Goal: Task Accomplishment & Management: Use online tool/utility

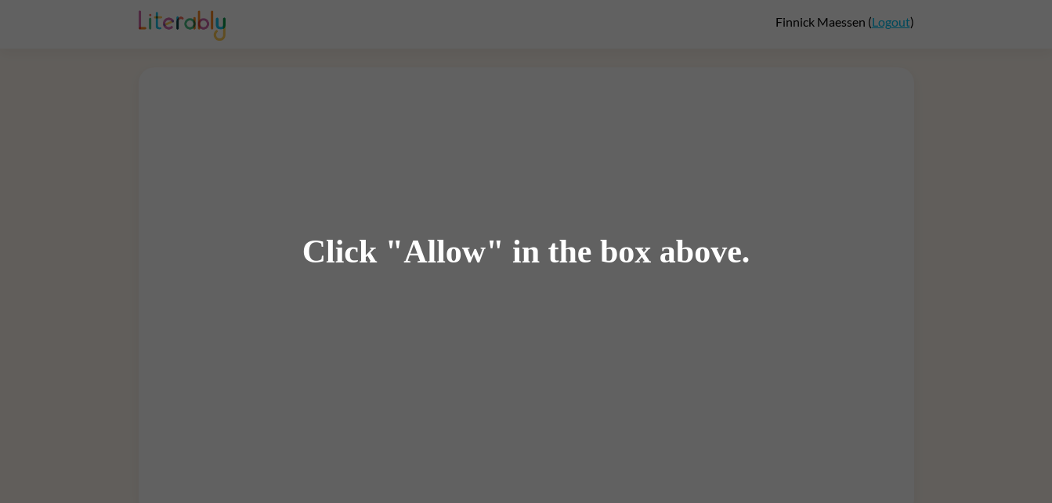
drag, startPoint x: 482, startPoint y: 308, endPoint x: 360, endPoint y: 284, distance: 124.4
click at [360, 284] on div "Click "Allow" in the box above." at bounding box center [526, 251] width 1052 height 503
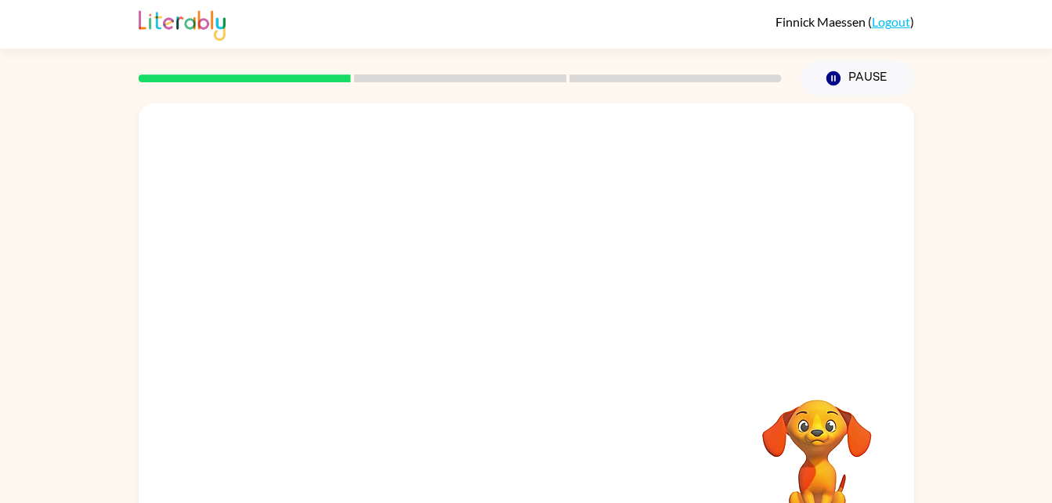
drag, startPoint x: 684, startPoint y: 336, endPoint x: 1066, endPoint y: 213, distance: 401.6
click at [1051, 213] on html "Finnick Maessen ( Logout ) Pause Pause Your browser must support playing .mp4 f…" at bounding box center [526, 275] width 1052 height 551
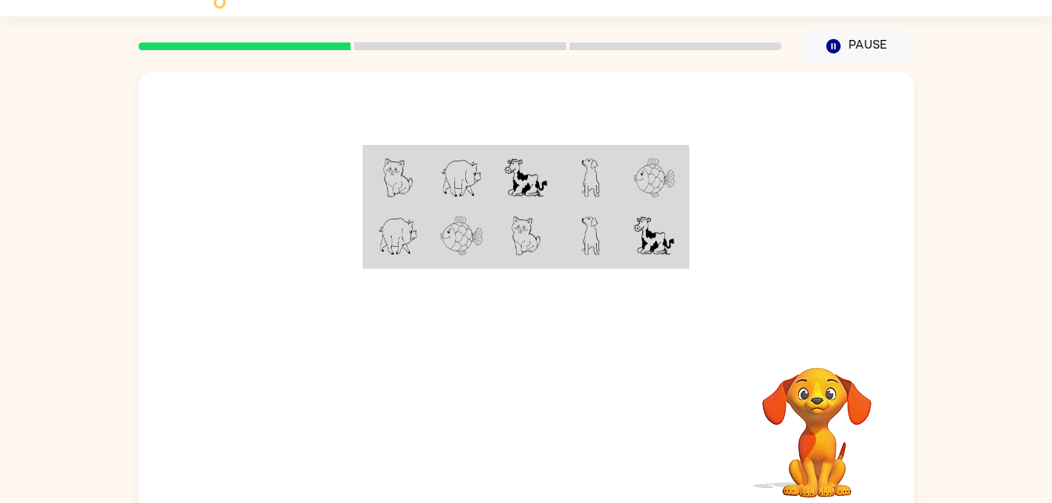
scroll to position [48, 0]
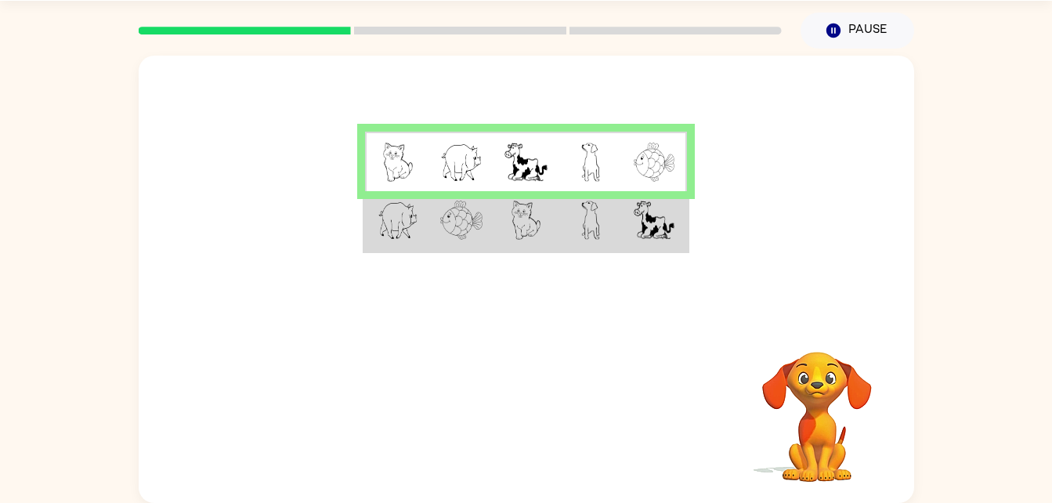
click at [485, 211] on td at bounding box center [461, 221] width 64 height 60
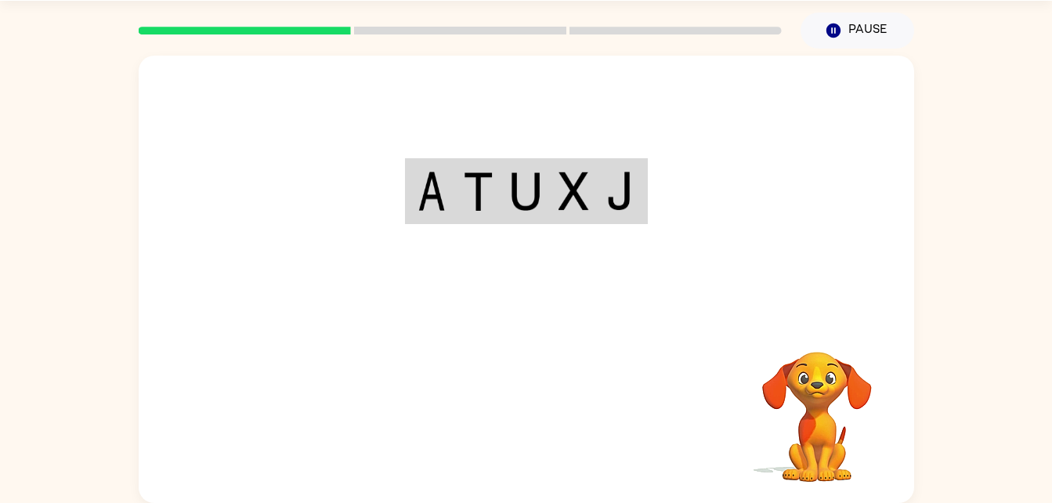
click at [527, 407] on div "Your browser must support playing .mp4 files to use Literably. Please try using…" at bounding box center [527, 279] width 776 height 447
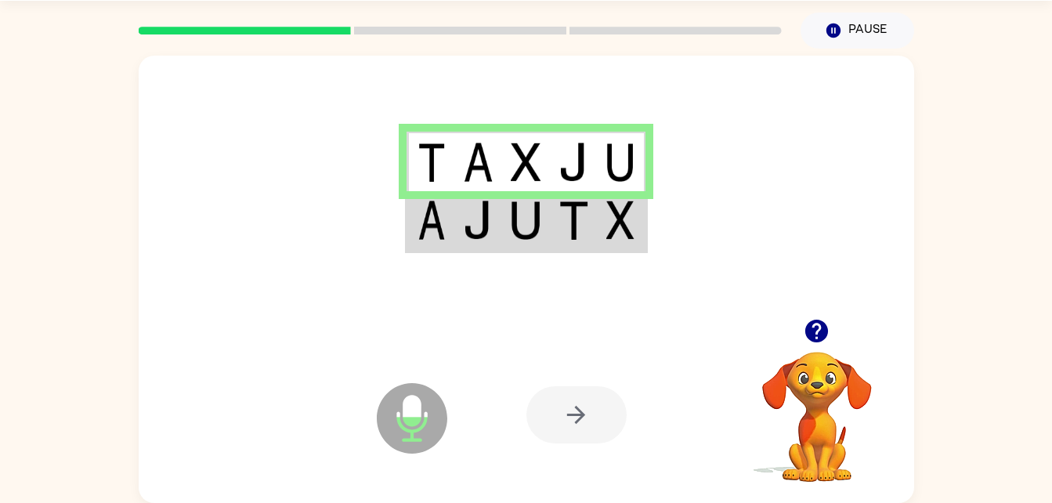
click at [462, 146] on td at bounding box center [478, 162] width 48 height 60
click at [469, 226] on img at bounding box center [478, 220] width 30 height 39
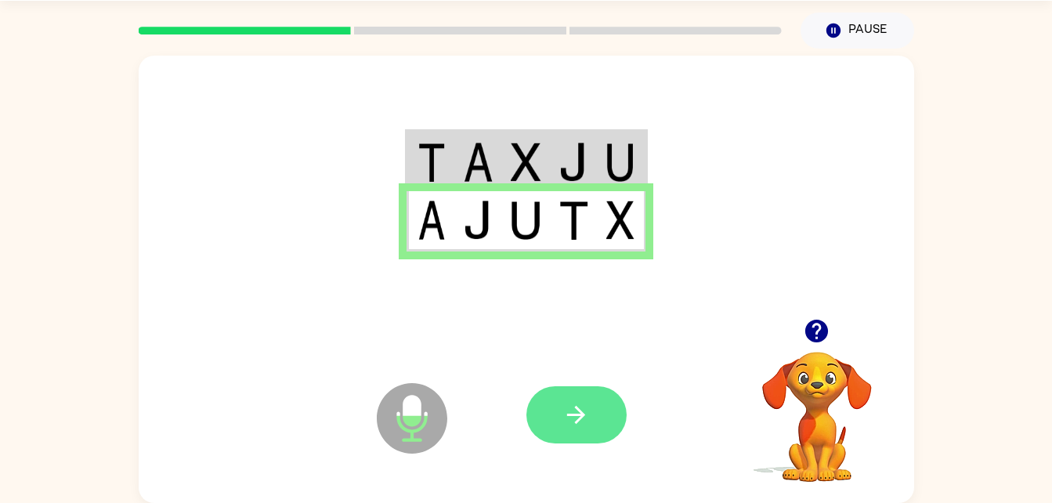
click at [588, 421] on icon "button" at bounding box center [575, 414] width 27 height 27
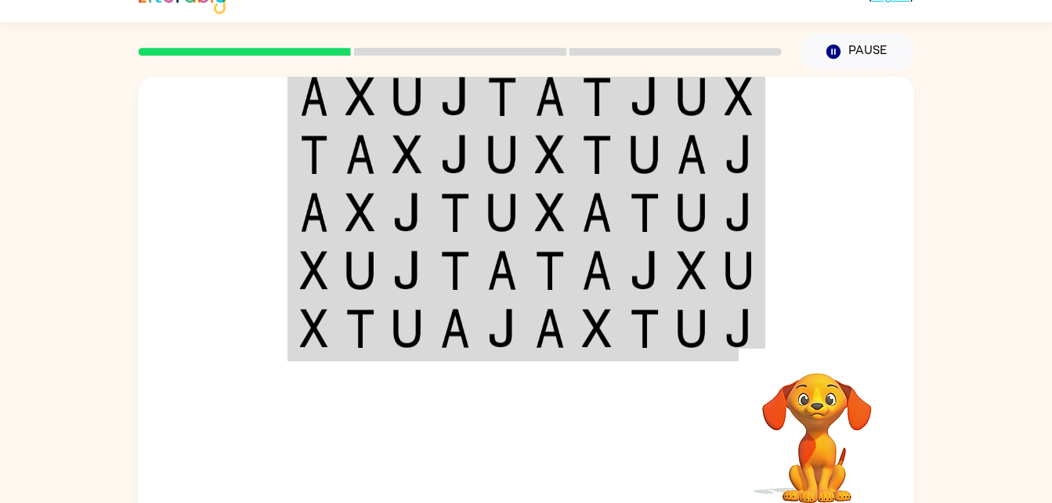
scroll to position [26, 0]
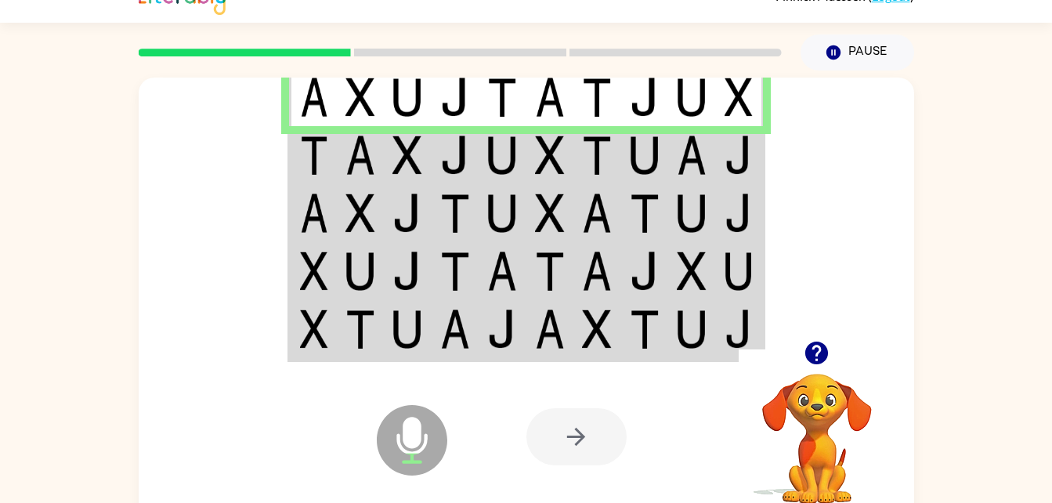
click at [672, 143] on td at bounding box center [692, 155] width 48 height 58
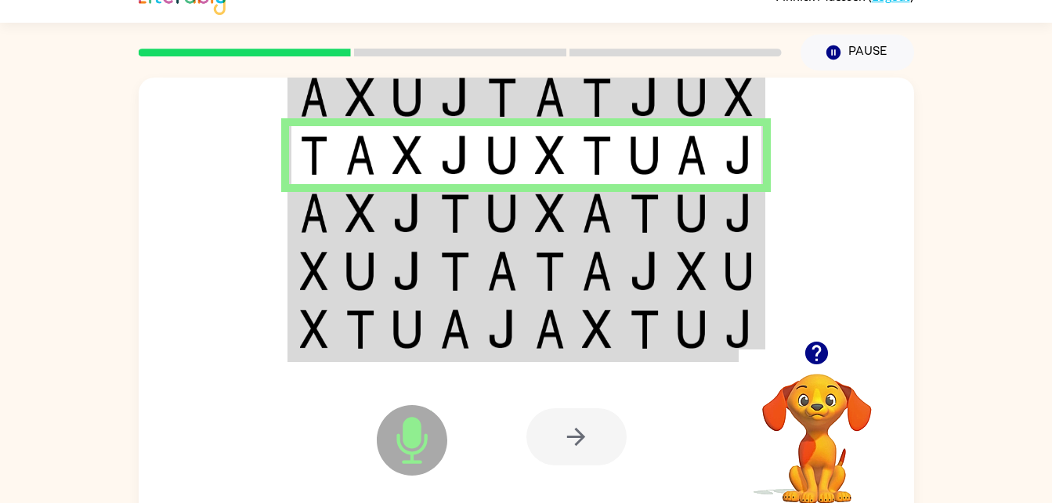
click at [332, 212] on td at bounding box center [313, 213] width 48 height 58
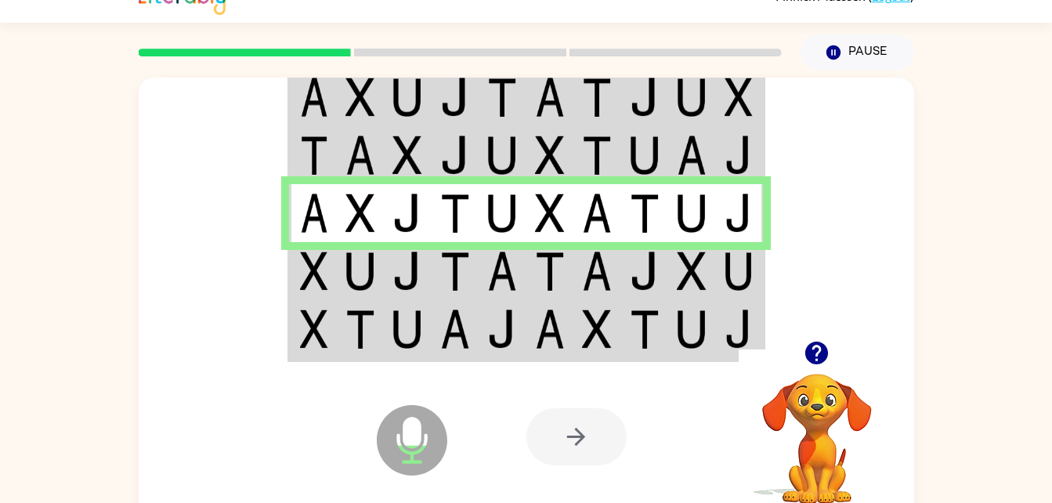
click at [322, 273] on img at bounding box center [314, 270] width 28 height 39
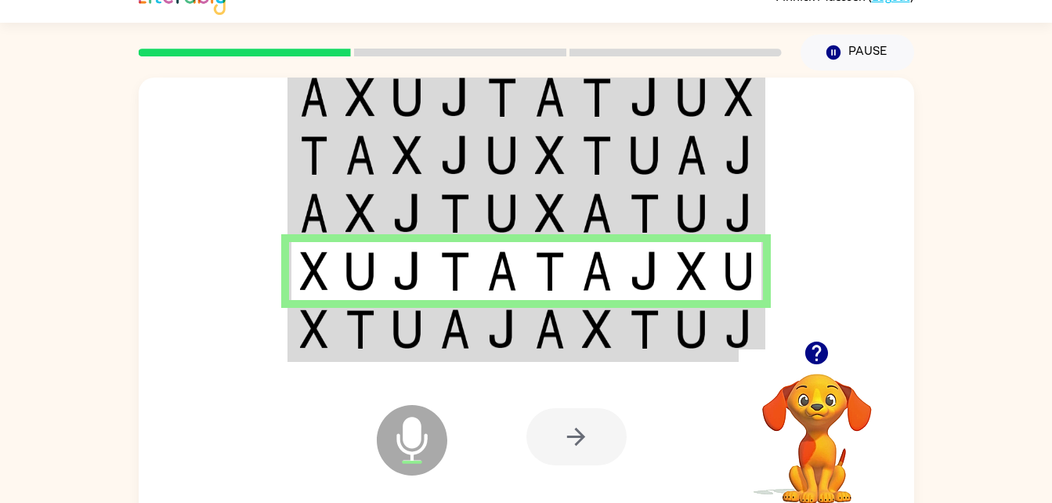
click at [317, 325] on img at bounding box center [314, 328] width 28 height 39
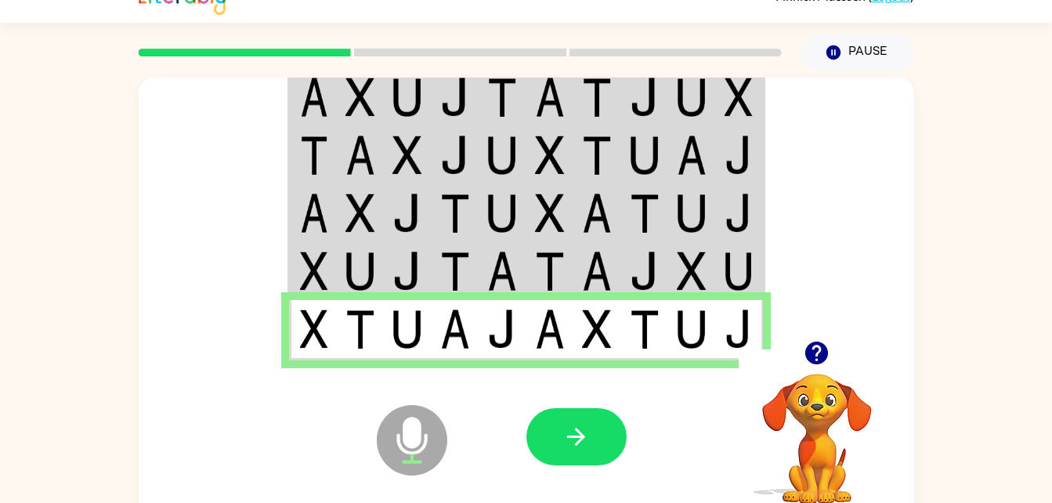
click at [317, 325] on img at bounding box center [314, 328] width 28 height 39
click at [549, 446] on button "button" at bounding box center [576, 436] width 100 height 57
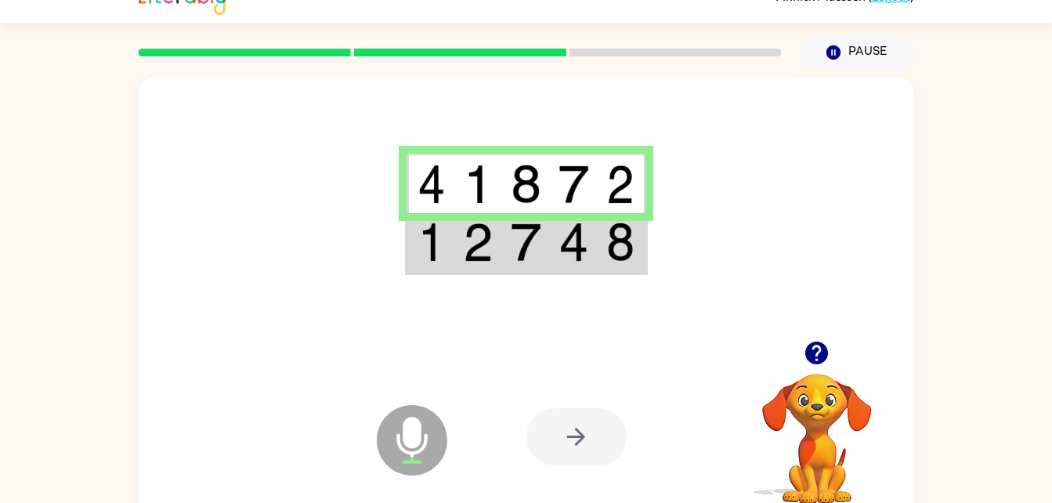
click at [443, 259] on img at bounding box center [432, 241] width 28 height 39
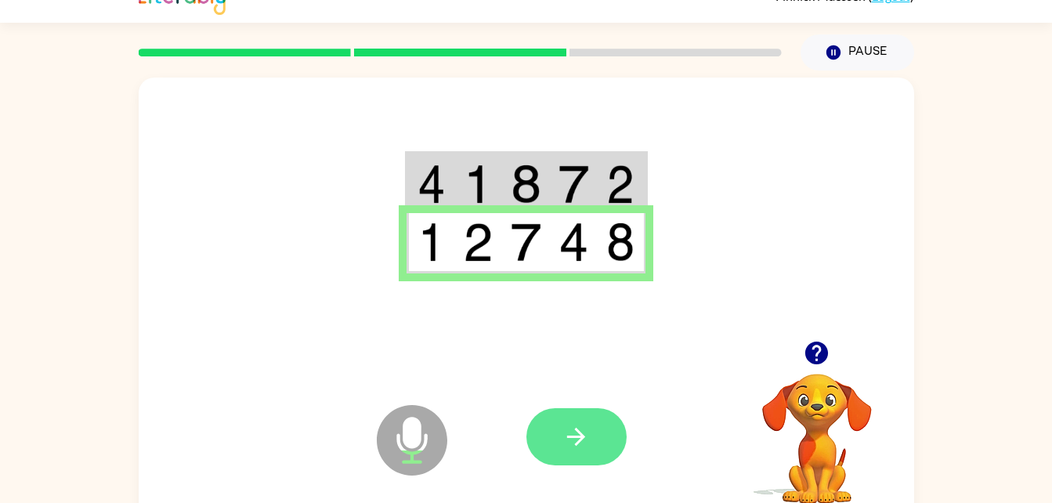
click at [548, 437] on button "button" at bounding box center [576, 436] width 100 height 57
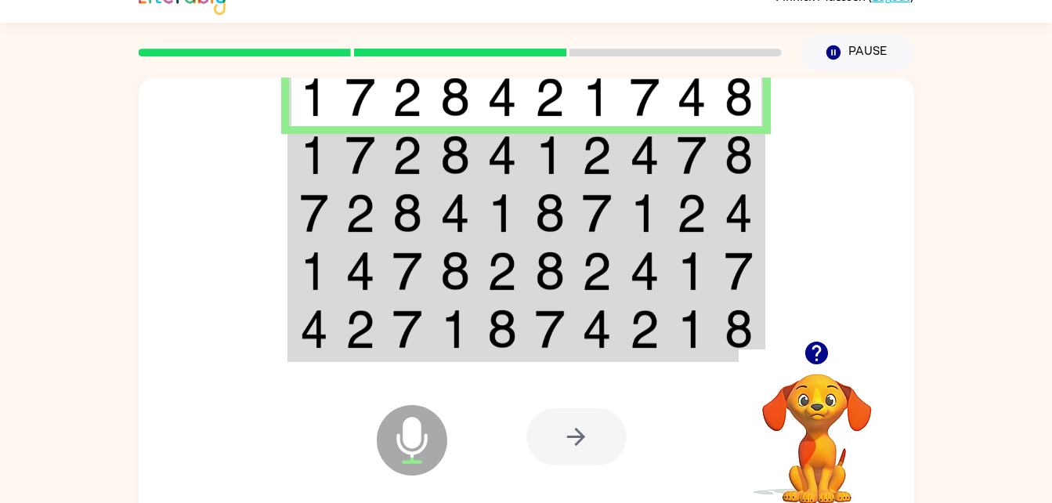
click at [322, 191] on td at bounding box center [313, 213] width 48 height 58
click at [374, 160] on img at bounding box center [360, 155] width 30 height 39
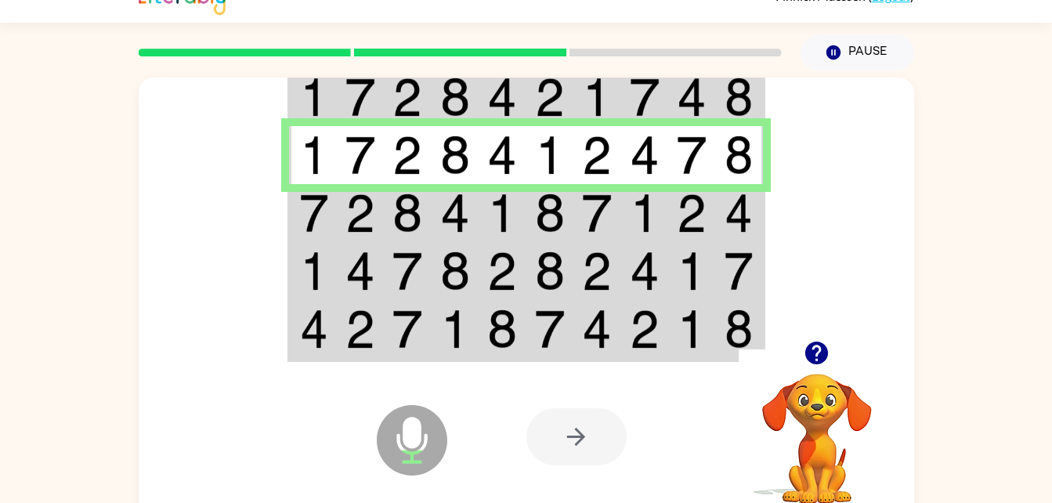
click at [385, 198] on td at bounding box center [408, 213] width 48 height 58
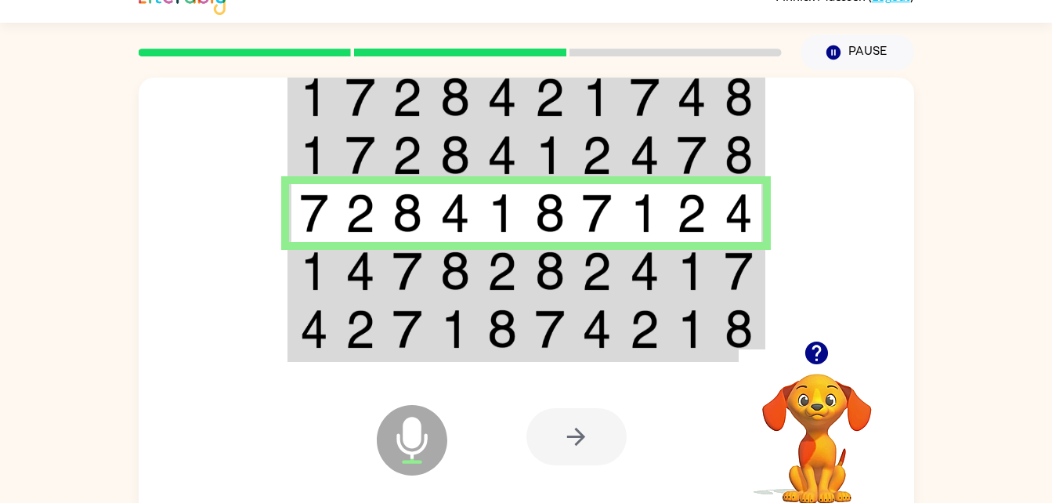
click at [409, 283] on img at bounding box center [407, 270] width 30 height 39
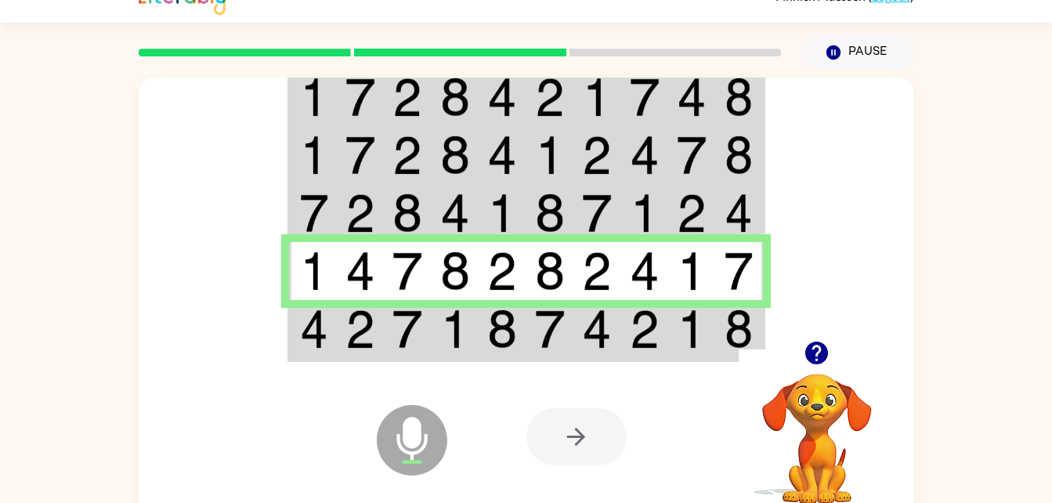
click at [409, 313] on img at bounding box center [407, 328] width 30 height 39
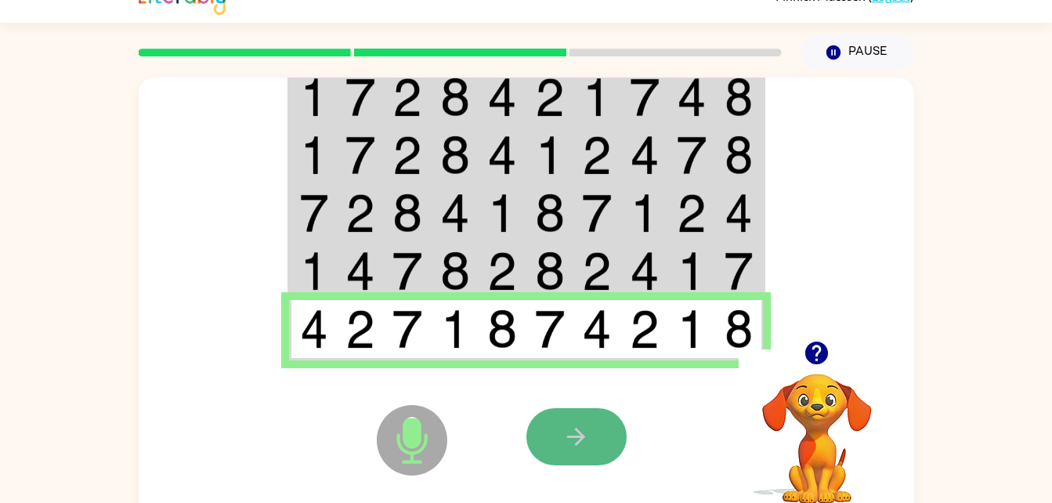
click at [533, 438] on button "button" at bounding box center [576, 436] width 100 height 57
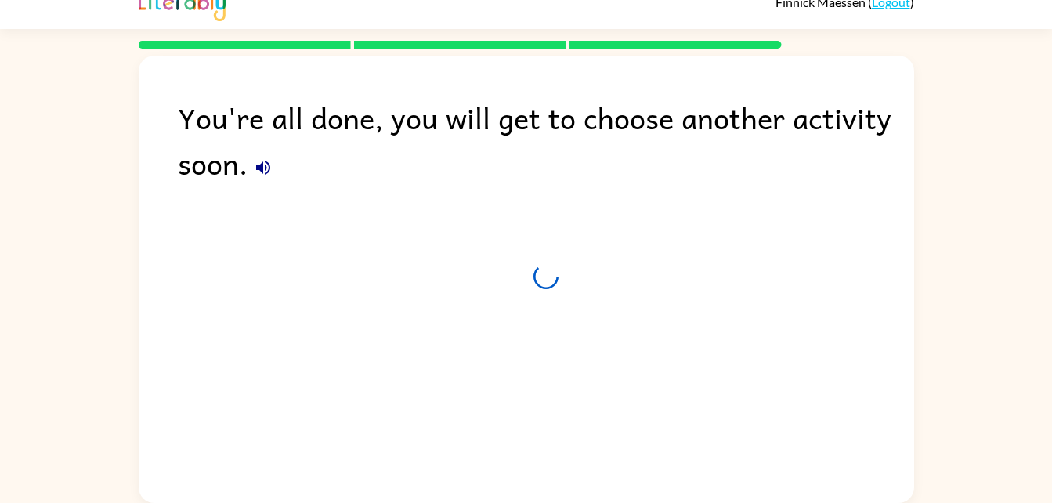
scroll to position [20, 0]
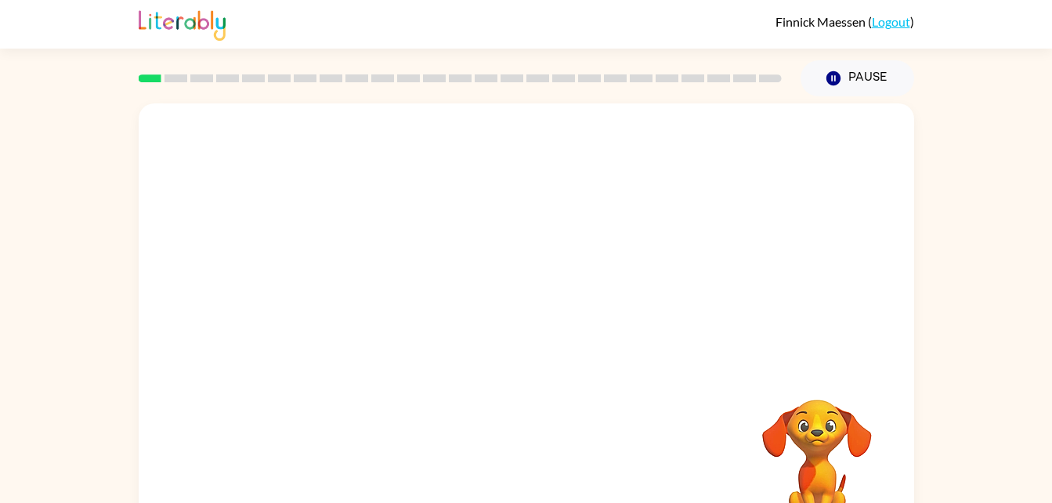
click at [836, 447] on div "Your browser must support playing .mp4 files to use Literably. Please try using…" at bounding box center [526, 323] width 1052 height 454
click at [844, 463] on video "Your browser must support playing .mp4 files to use Literably. Please try using…" at bounding box center [817, 453] width 157 height 157
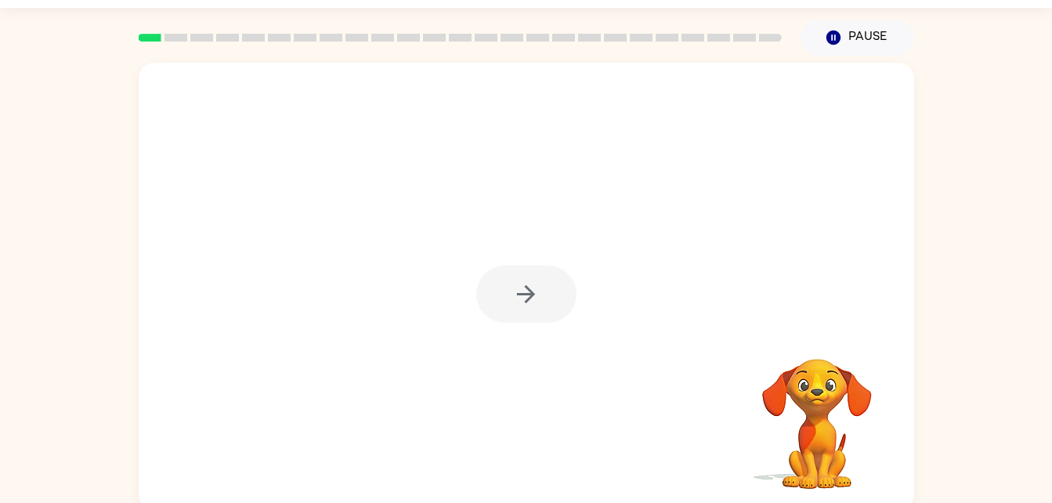
scroll to position [47, 0]
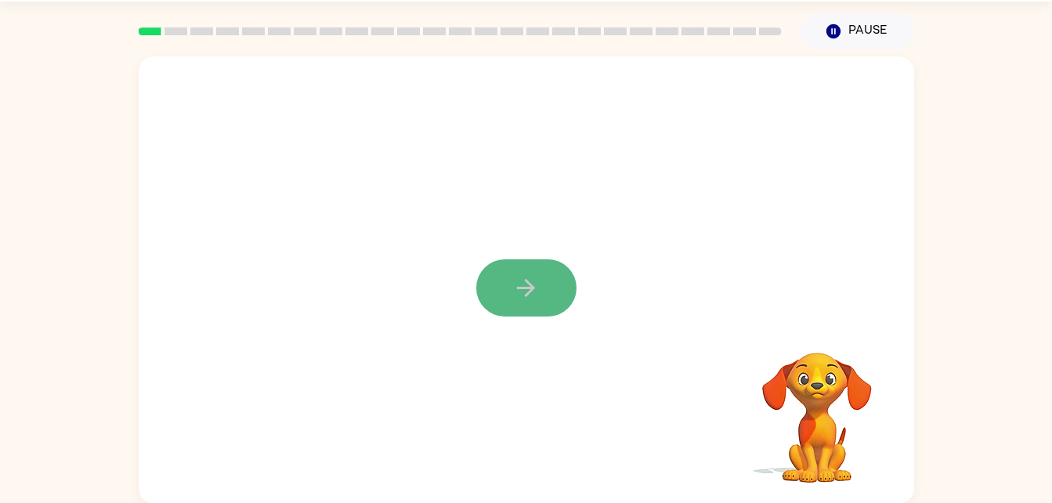
click at [544, 288] on button "button" at bounding box center [526, 287] width 100 height 57
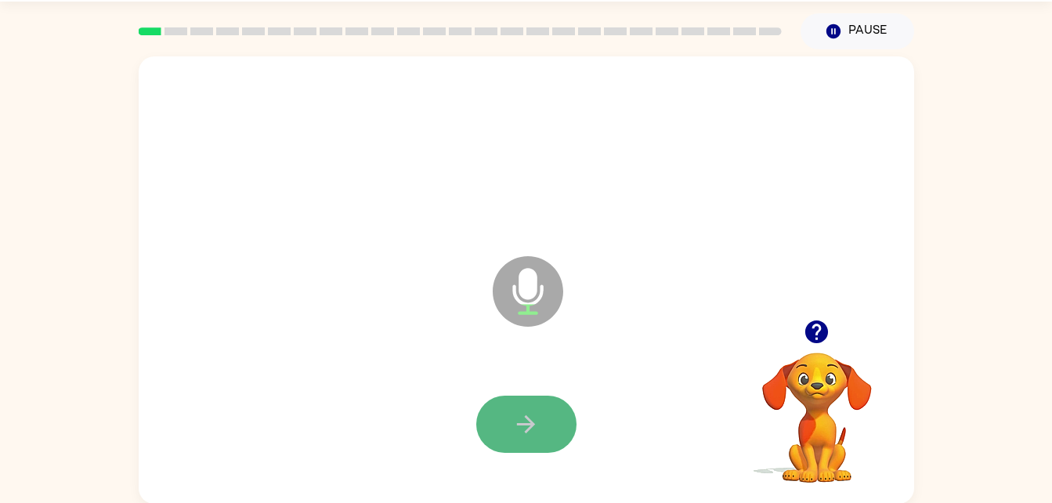
click at [508, 428] on button "button" at bounding box center [526, 424] width 100 height 57
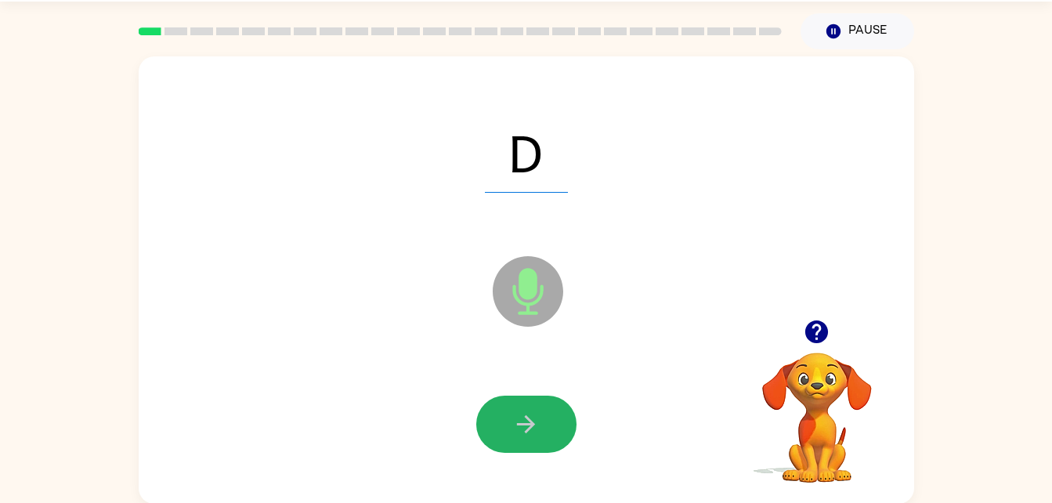
click at [502, 430] on button "button" at bounding box center [526, 424] width 100 height 57
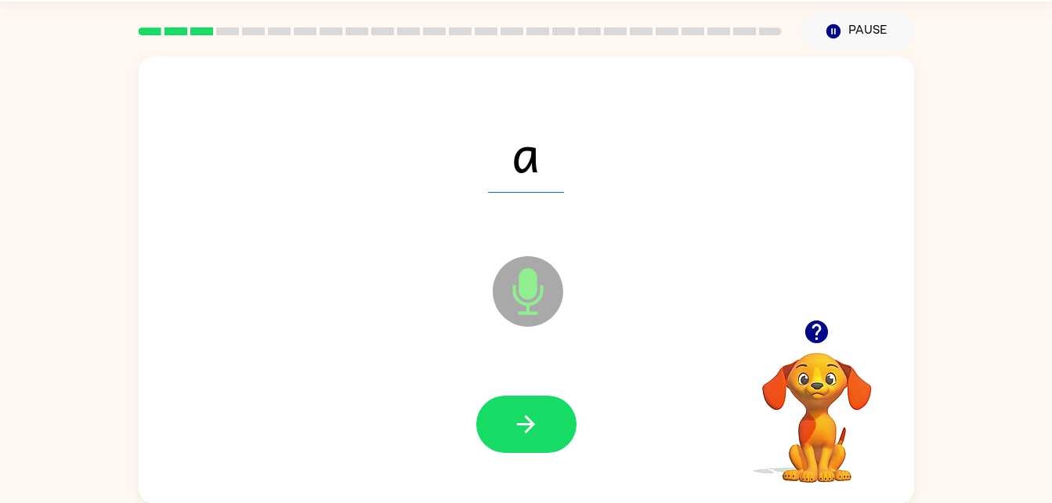
click at [530, 423] on icon "button" at bounding box center [526, 424] width 18 height 18
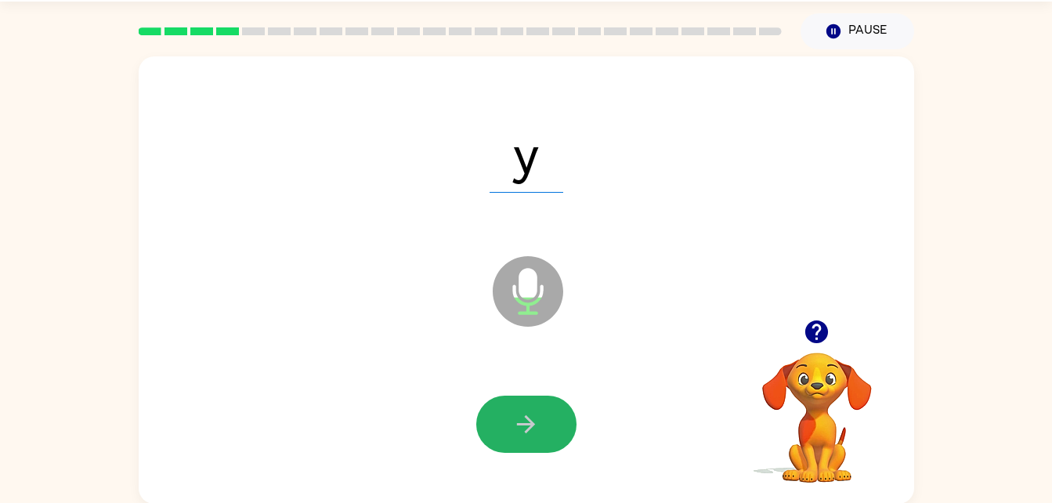
click at [530, 423] on icon "button" at bounding box center [526, 424] width 18 height 18
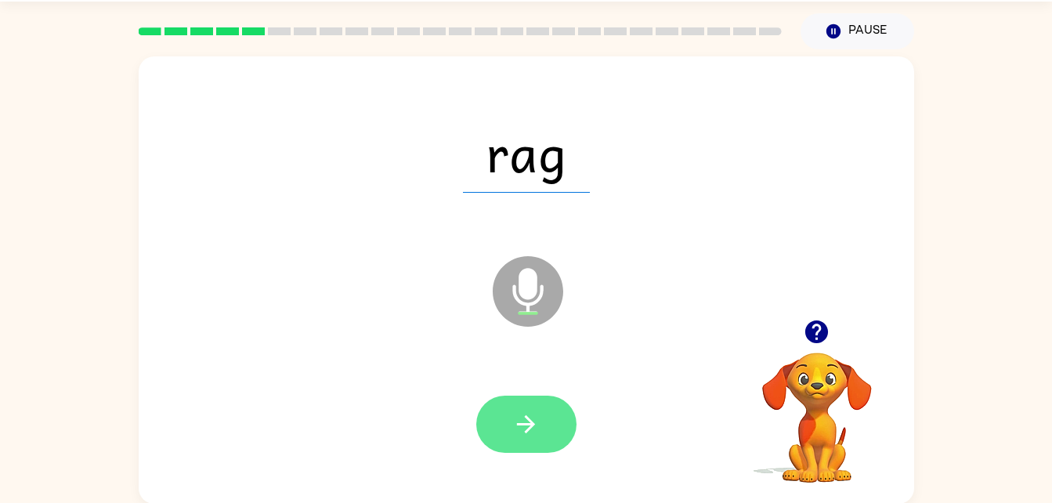
click at [526, 432] on icon "button" at bounding box center [526, 424] width 18 height 18
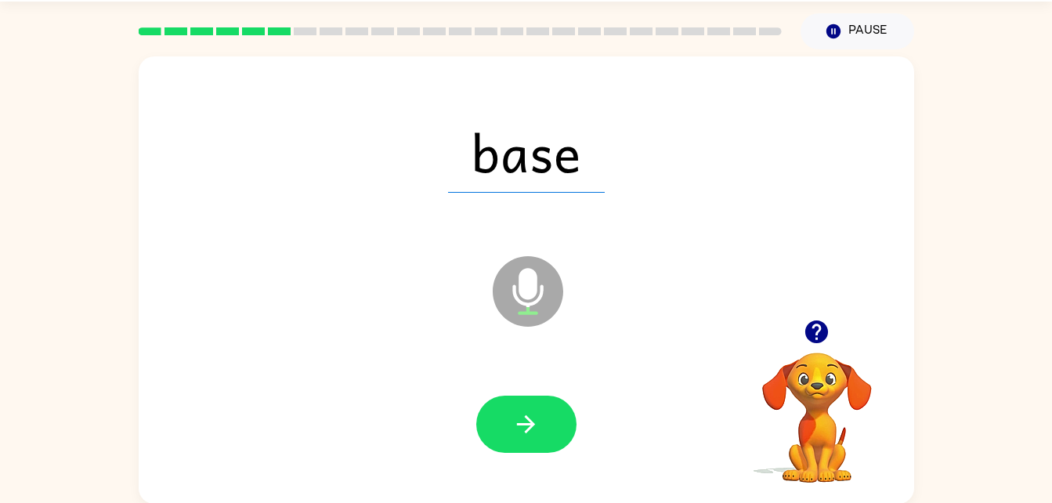
click at [526, 432] on icon "button" at bounding box center [526, 424] width 18 height 18
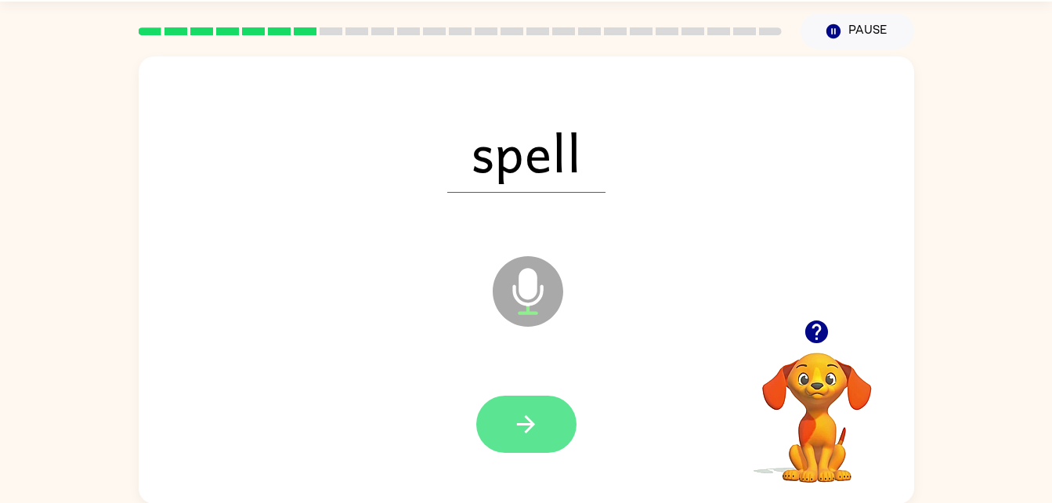
click at [548, 418] on button "button" at bounding box center [526, 424] width 100 height 57
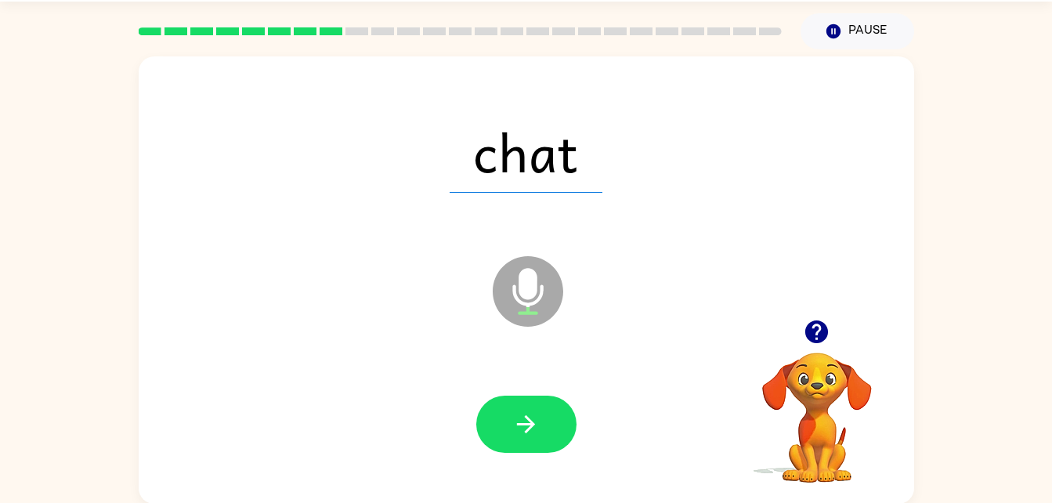
click at [548, 418] on button "button" at bounding box center [526, 424] width 100 height 57
click at [548, 418] on div at bounding box center [526, 424] width 100 height 57
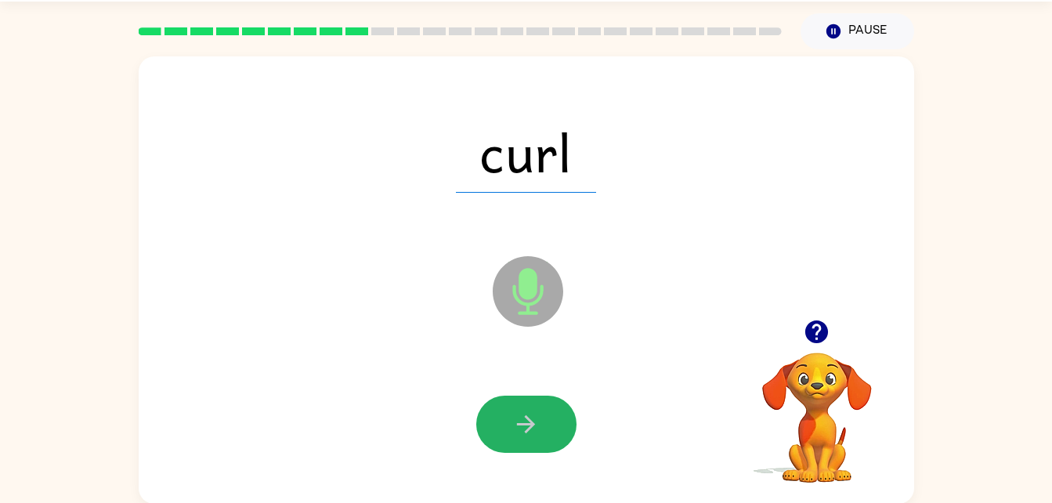
click at [548, 418] on button "button" at bounding box center [526, 424] width 100 height 57
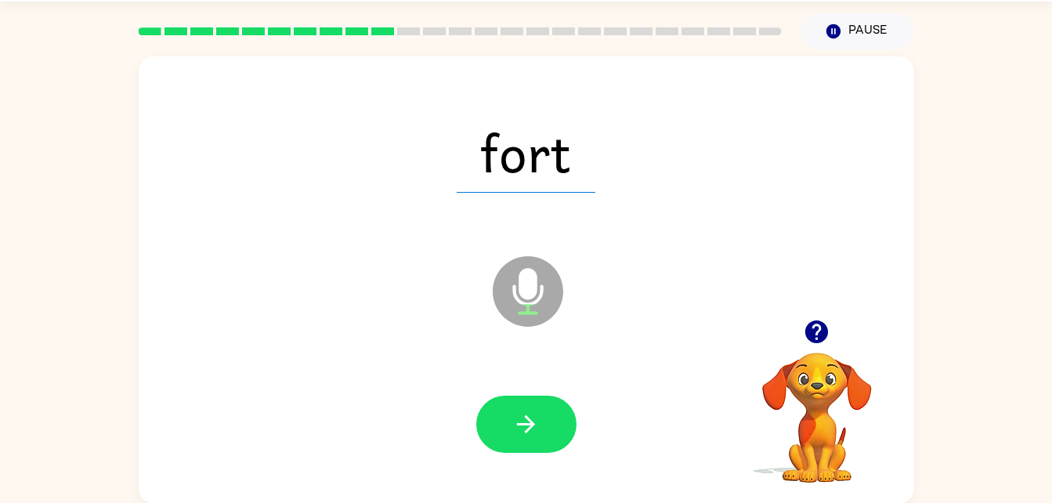
click at [548, 418] on button "button" at bounding box center [526, 424] width 100 height 57
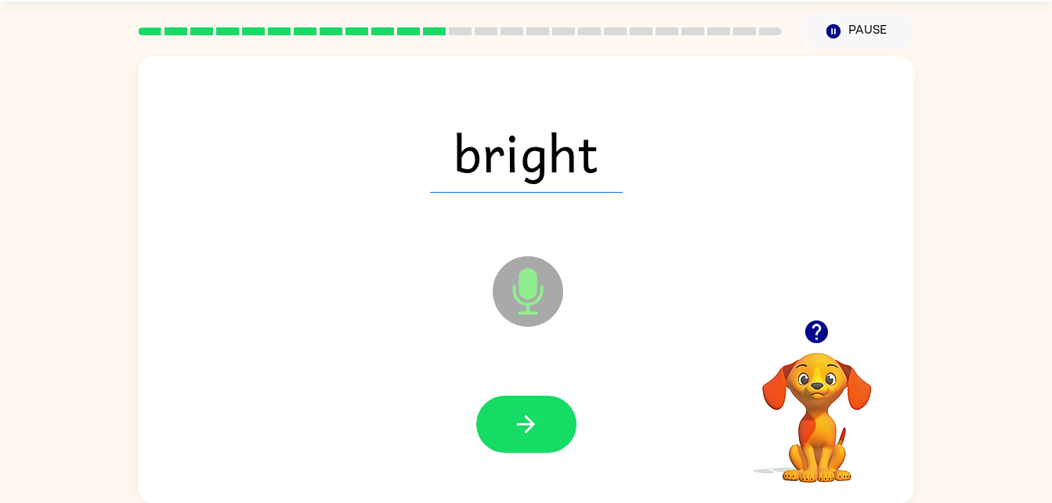
click at [548, 418] on button "button" at bounding box center [526, 424] width 100 height 57
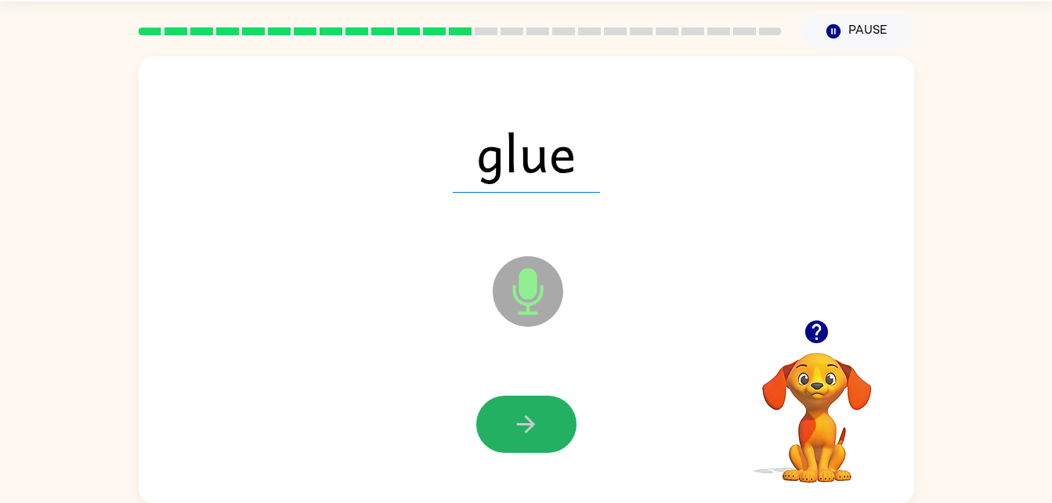
click at [548, 418] on button "button" at bounding box center [526, 424] width 100 height 57
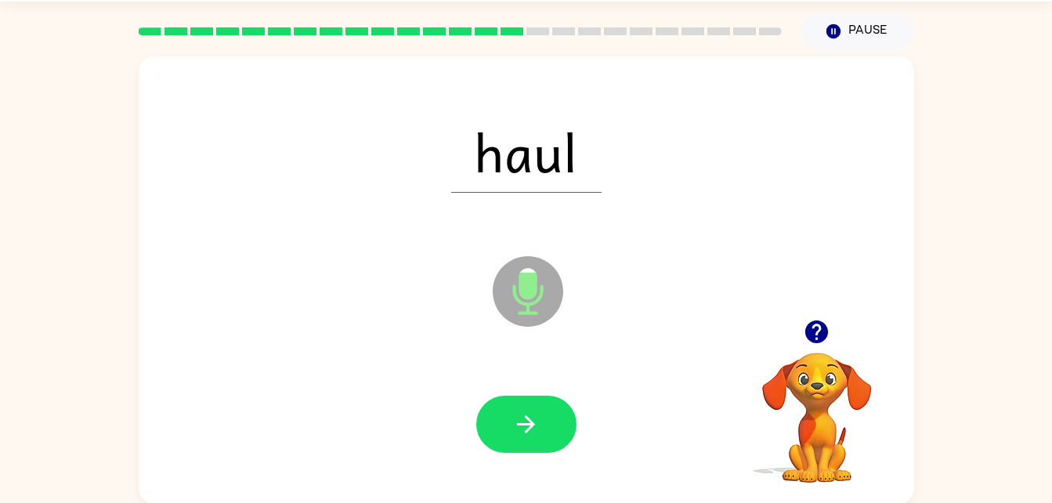
click at [548, 418] on button "button" at bounding box center [526, 424] width 100 height 57
click at [544, 429] on button "button" at bounding box center [526, 424] width 100 height 57
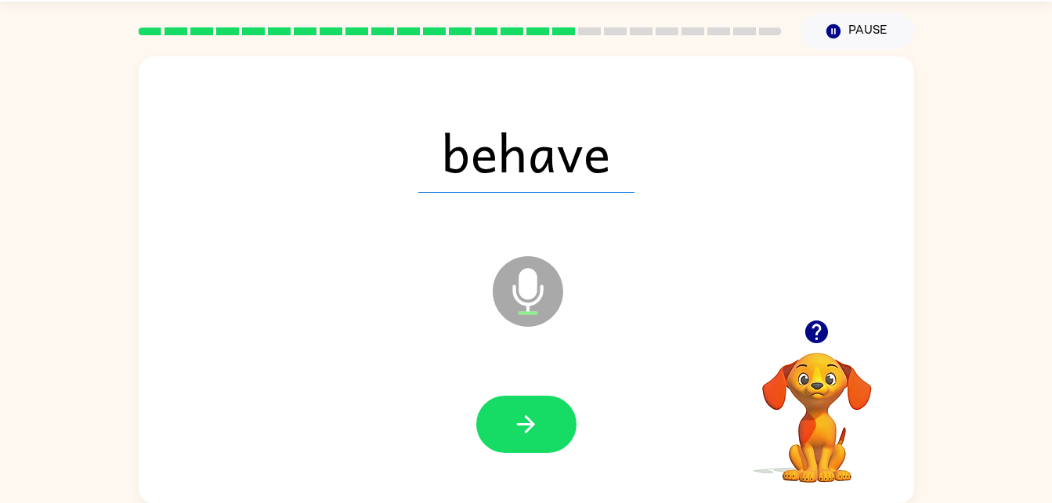
click at [544, 429] on button "button" at bounding box center [526, 424] width 100 height 57
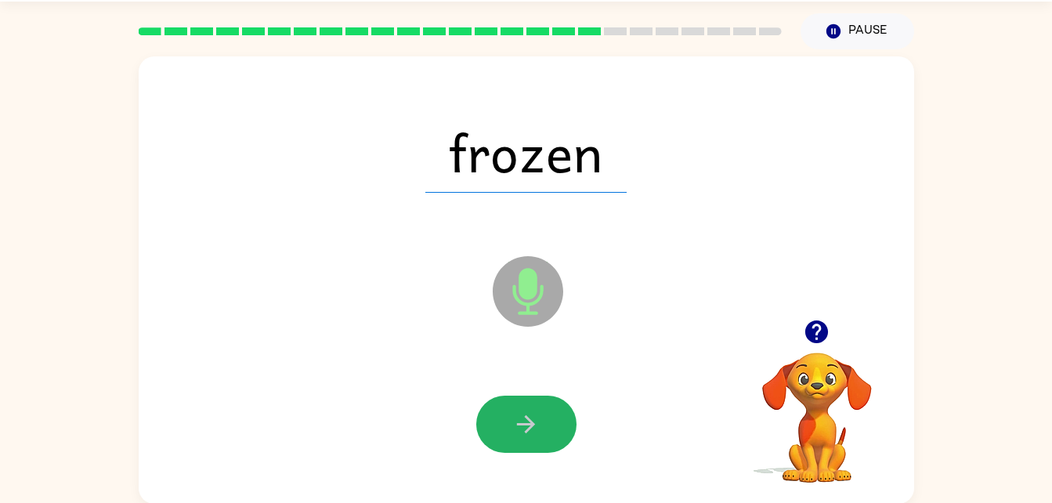
click at [544, 429] on button "button" at bounding box center [526, 424] width 100 height 57
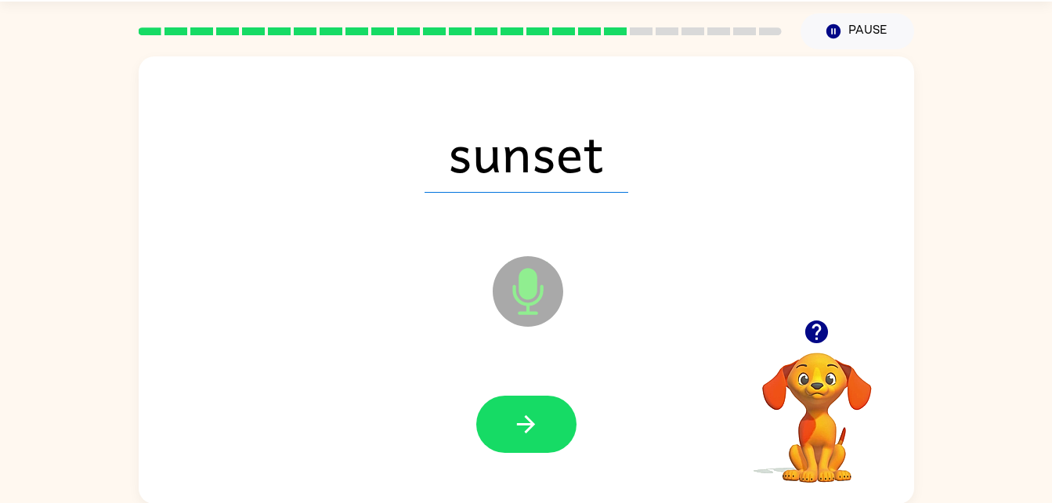
click at [544, 429] on button "button" at bounding box center [526, 424] width 100 height 57
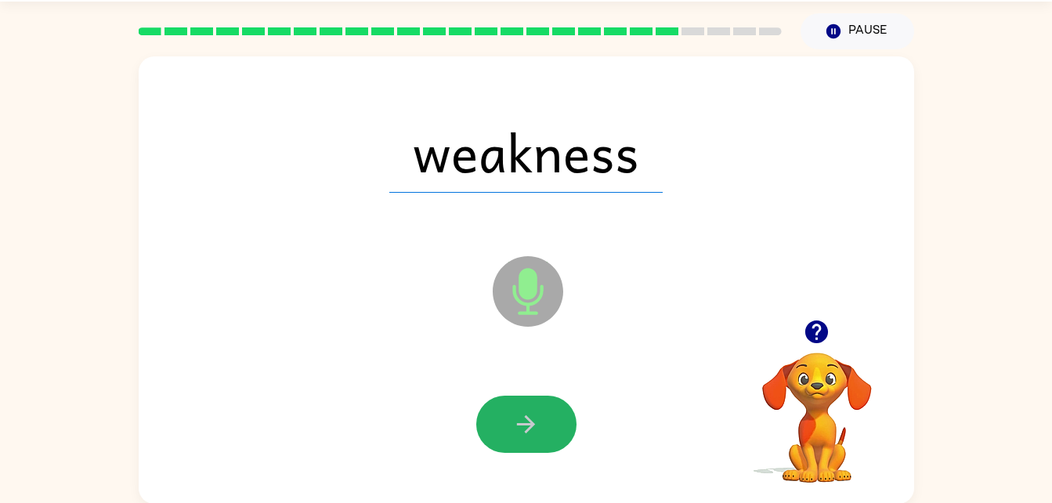
click at [544, 429] on button "button" at bounding box center [526, 424] width 100 height 57
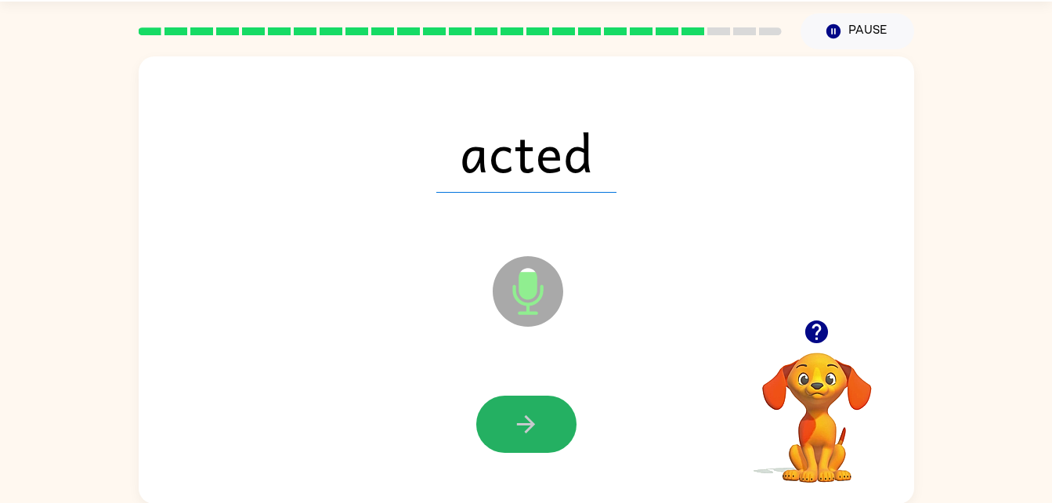
click at [544, 429] on button "button" at bounding box center [526, 424] width 100 height 57
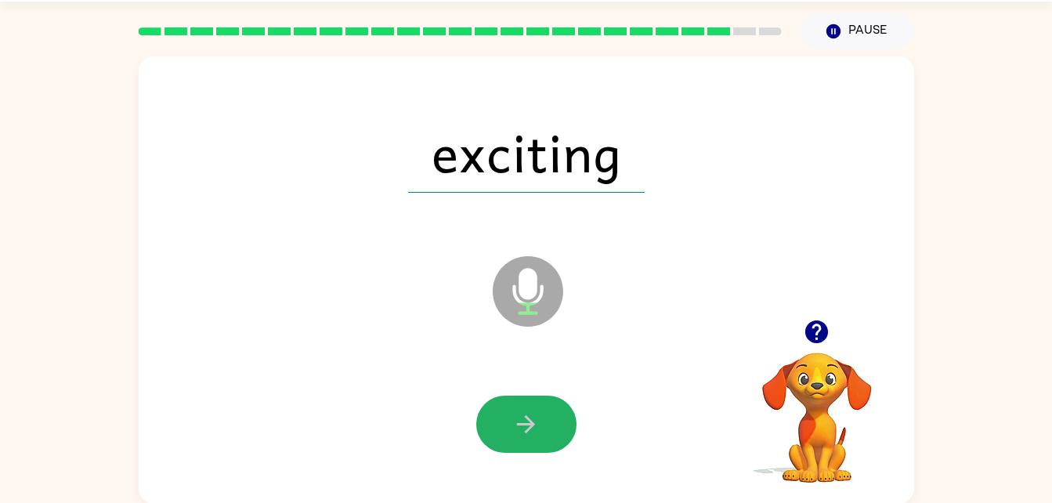
click at [544, 429] on button "button" at bounding box center [526, 424] width 100 height 57
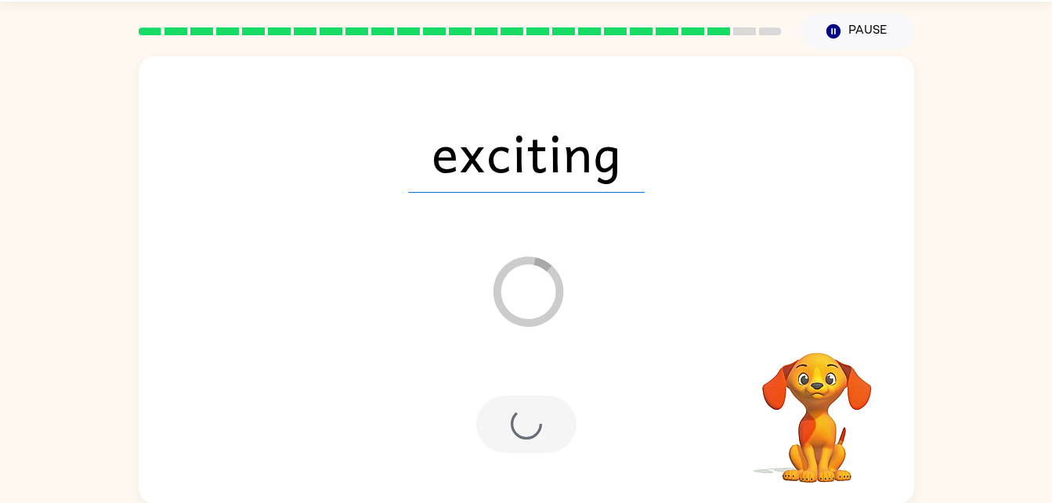
click at [544, 429] on div at bounding box center [526, 424] width 100 height 57
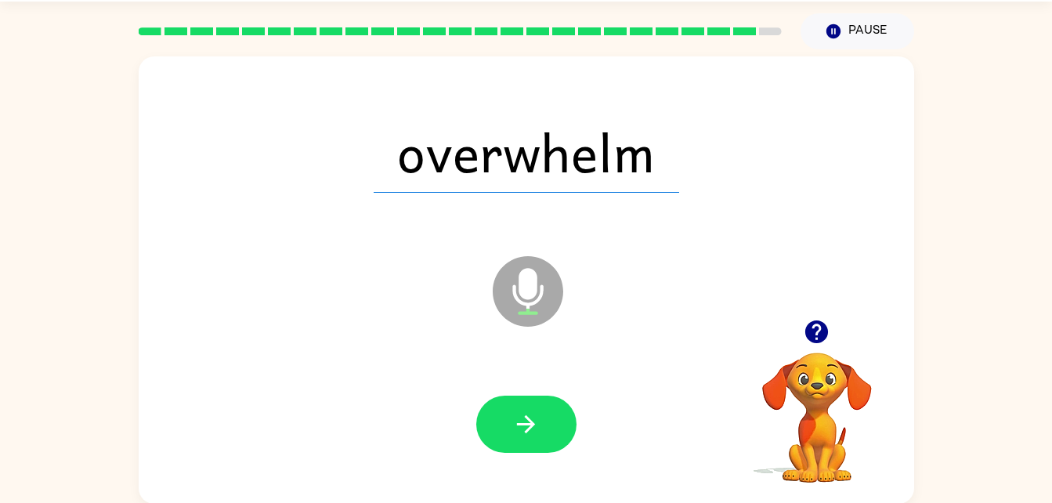
click at [544, 429] on button "button" at bounding box center [526, 424] width 100 height 57
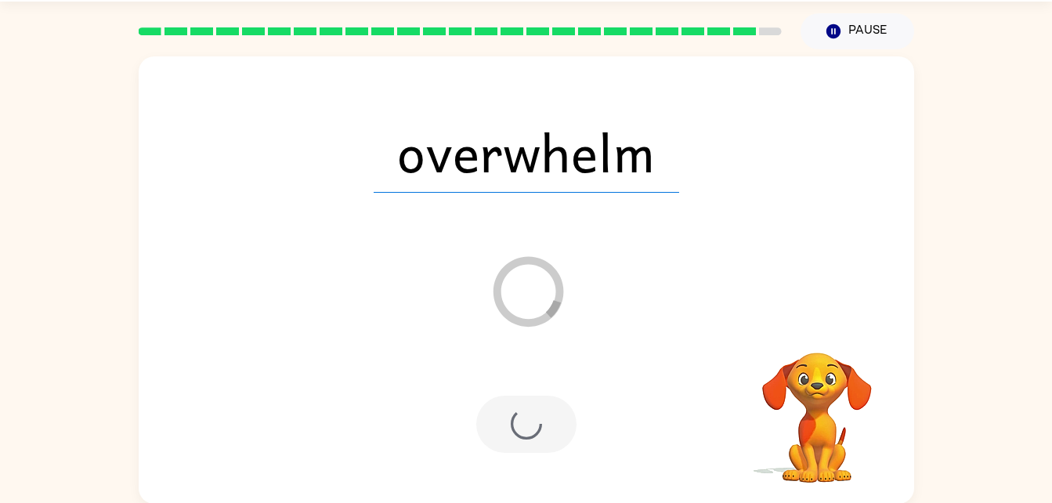
scroll to position [20, 0]
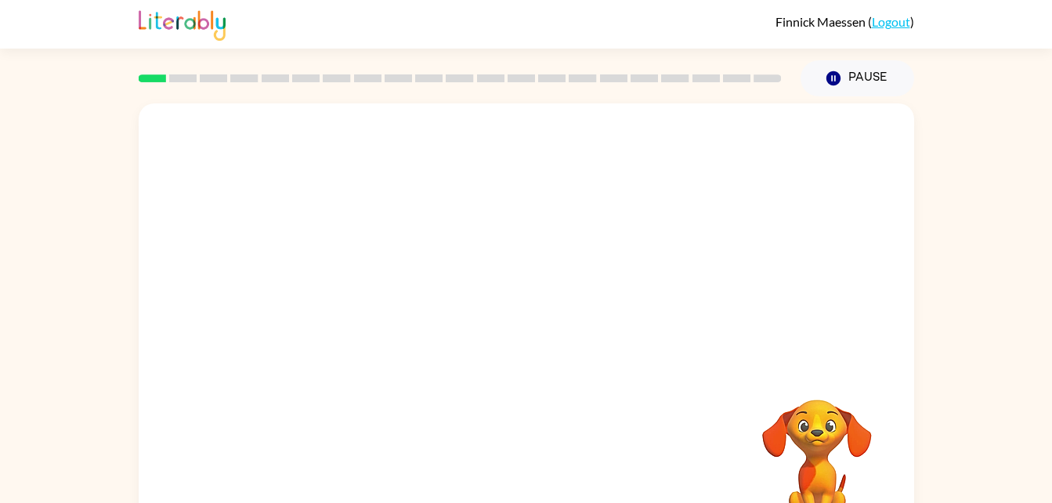
drag, startPoint x: 1050, startPoint y: 428, endPoint x: 1058, endPoint y: 437, distance: 12.2
click at [1051, 437] on html "[PERSON_NAME] ( Logout ) Pause Pause Your browser must support playing .mp4 fil…" at bounding box center [526, 275] width 1052 height 551
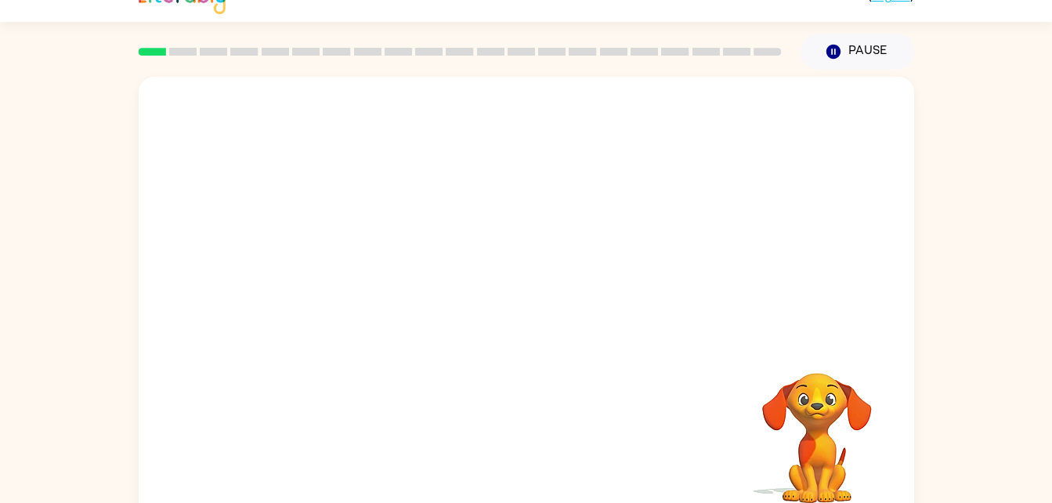
scroll to position [48, 0]
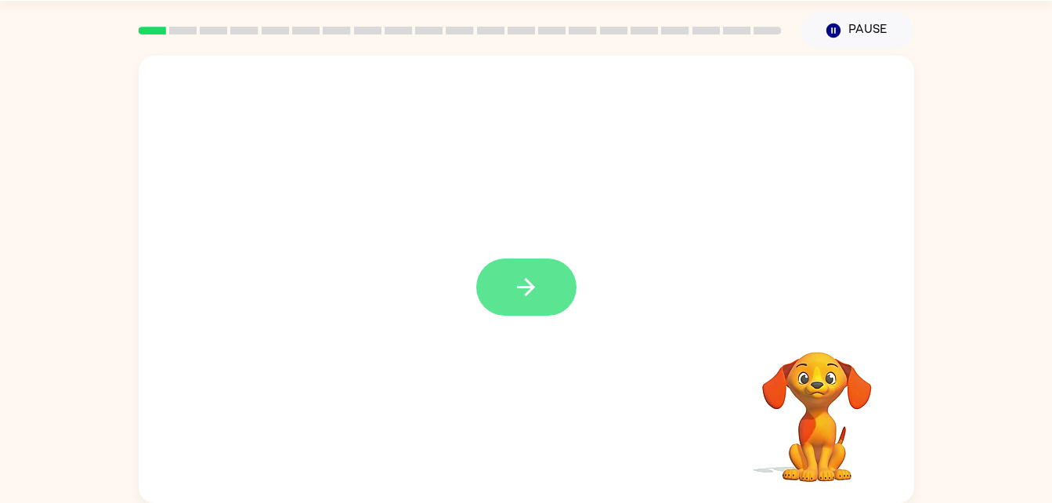
click at [541, 298] on button "button" at bounding box center [526, 287] width 100 height 57
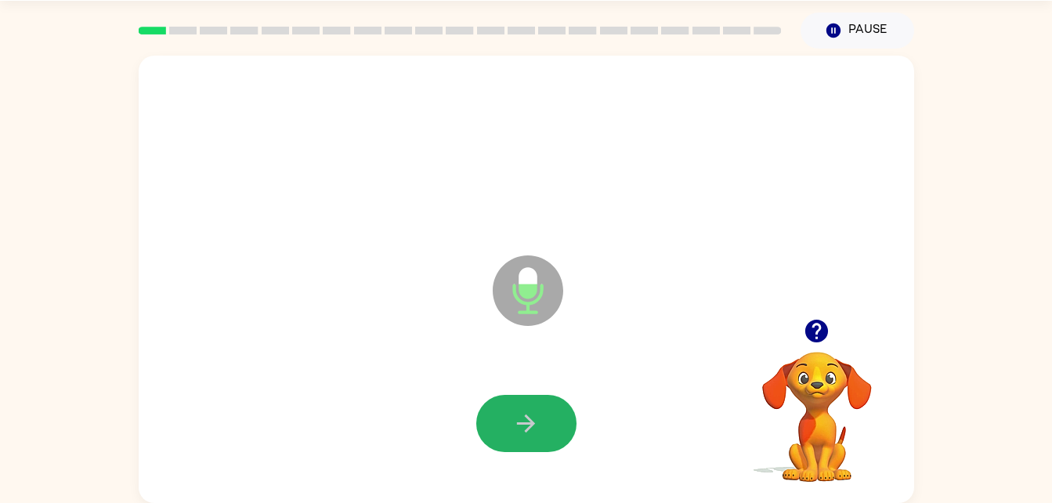
click at [555, 423] on button "button" at bounding box center [526, 423] width 100 height 57
click at [521, 436] on icon "button" at bounding box center [525, 423] width 27 height 27
click at [488, 407] on button "button" at bounding box center [526, 423] width 100 height 57
click at [815, 332] on icon "button" at bounding box center [816, 331] width 23 height 23
click at [551, 431] on button "button" at bounding box center [526, 423] width 100 height 57
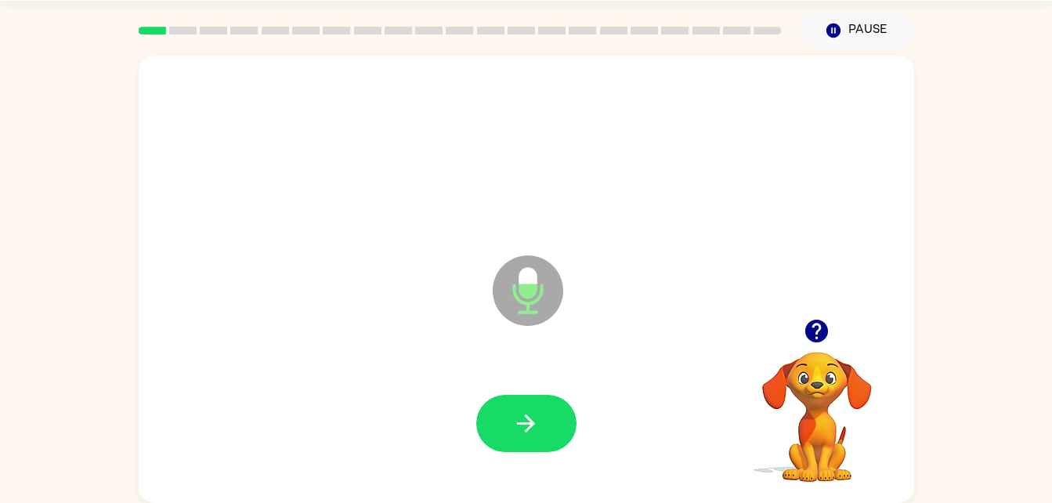
click at [551, 431] on button "button" at bounding box center [526, 423] width 100 height 57
click at [546, 468] on div at bounding box center [526, 424] width 744 height 128
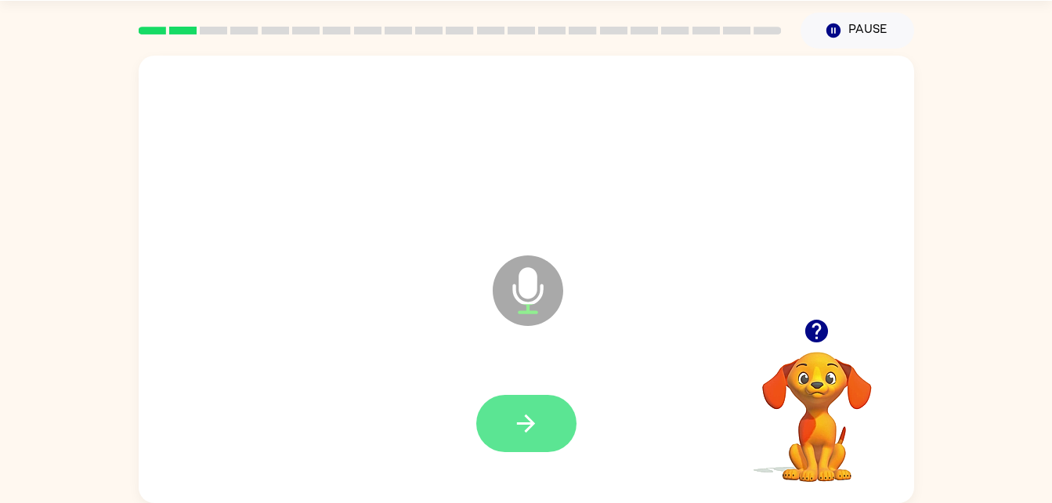
click at [526, 420] on icon "button" at bounding box center [525, 423] width 27 height 27
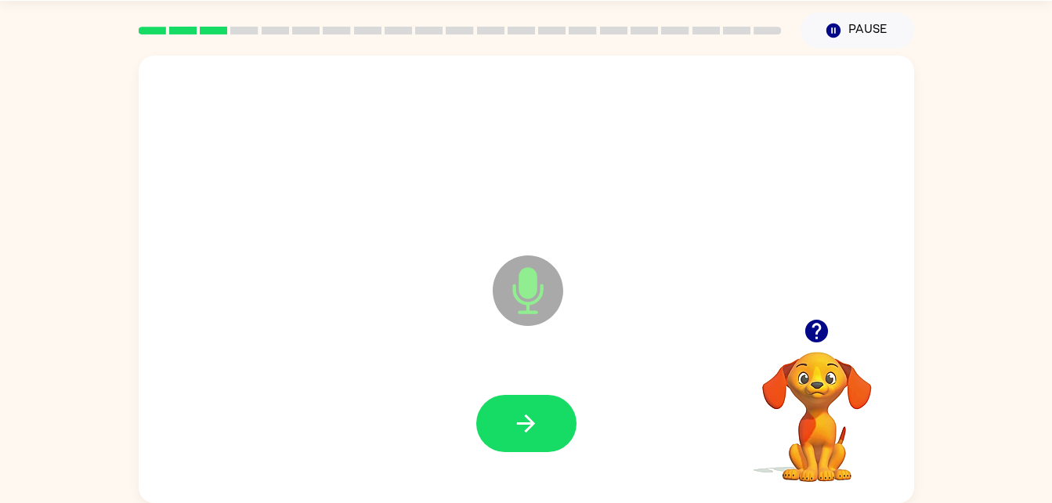
click at [526, 420] on icon "button" at bounding box center [525, 423] width 27 height 27
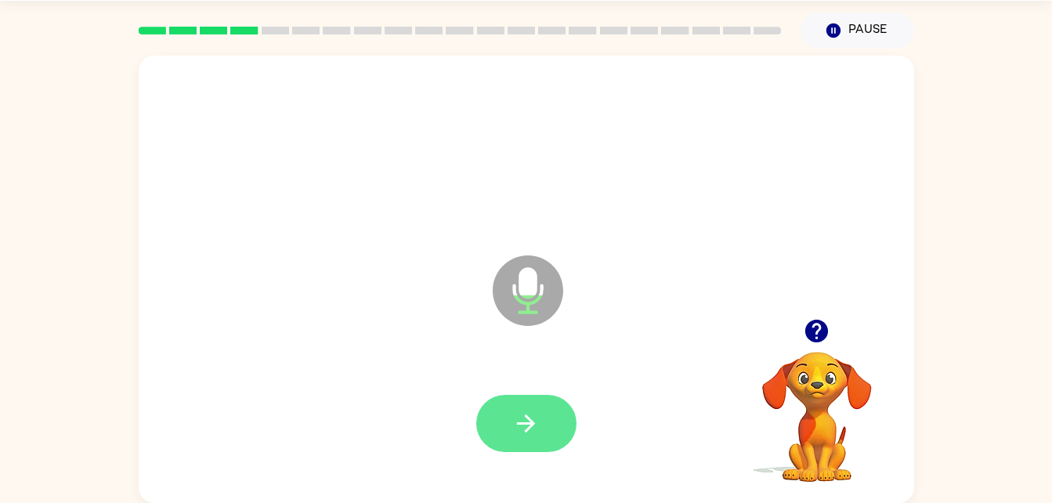
click at [526, 420] on icon "button" at bounding box center [525, 423] width 27 height 27
drag, startPoint x: 547, startPoint y: 420, endPoint x: 576, endPoint y: 435, distance: 32.6
click at [576, 435] on div at bounding box center [526, 423] width 100 height 57
click at [526, 422] on icon "button" at bounding box center [526, 423] width 18 height 18
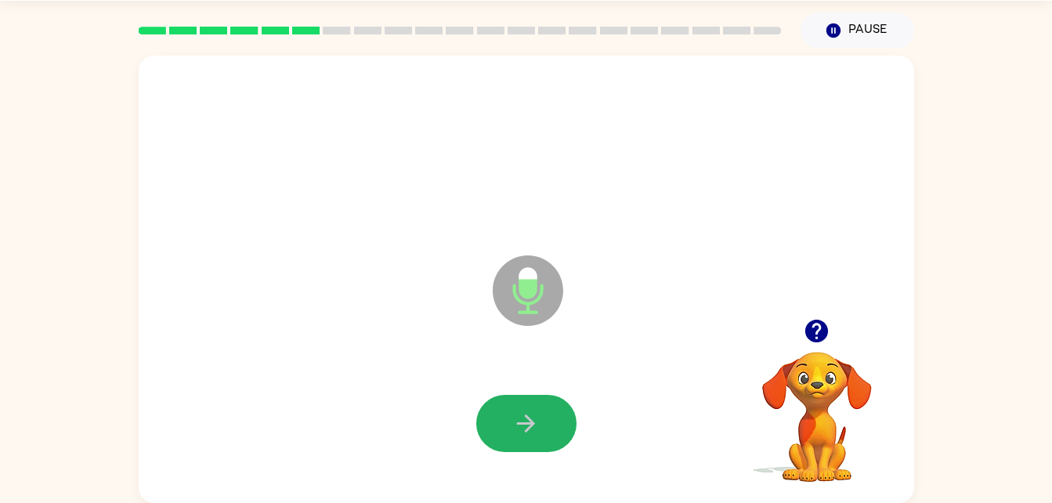
click at [526, 422] on icon "button" at bounding box center [526, 423] width 18 height 18
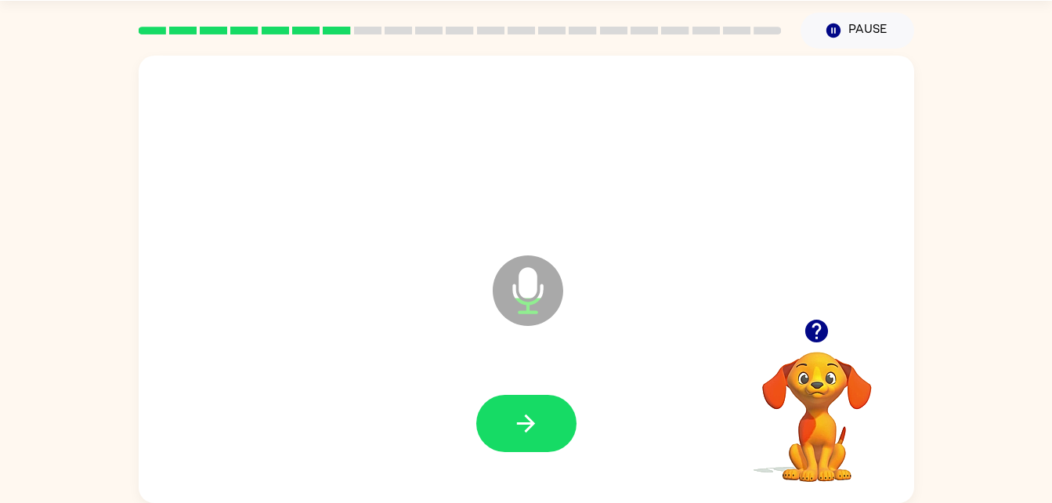
click at [551, 472] on div at bounding box center [526, 424] width 744 height 128
click at [493, 420] on button "button" at bounding box center [526, 423] width 100 height 57
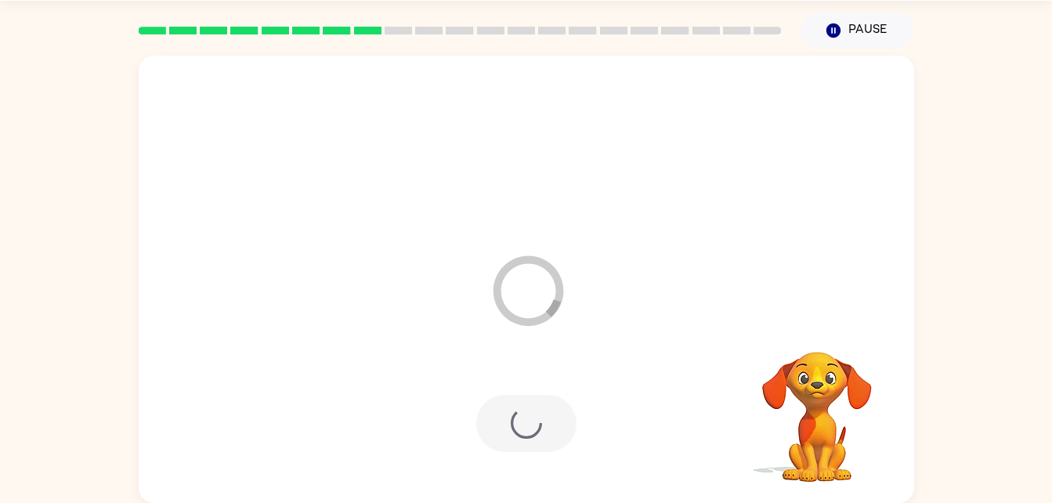
click at [493, 420] on div at bounding box center [526, 423] width 100 height 57
click at [794, 475] on video "Your browser must support playing .mp4 files to use Literably. Please try using…" at bounding box center [817, 405] width 157 height 157
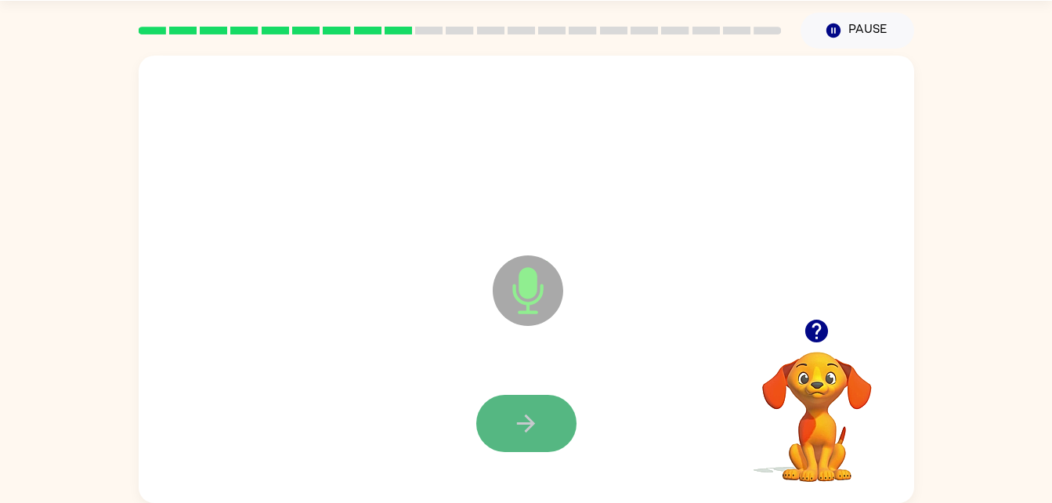
click at [510, 397] on button "button" at bounding box center [526, 423] width 100 height 57
drag, startPoint x: 510, startPoint y: 397, endPoint x: 328, endPoint y: 380, distance: 182.6
click at [328, 380] on div at bounding box center [526, 424] width 744 height 128
click at [559, 417] on button "button" at bounding box center [526, 423] width 100 height 57
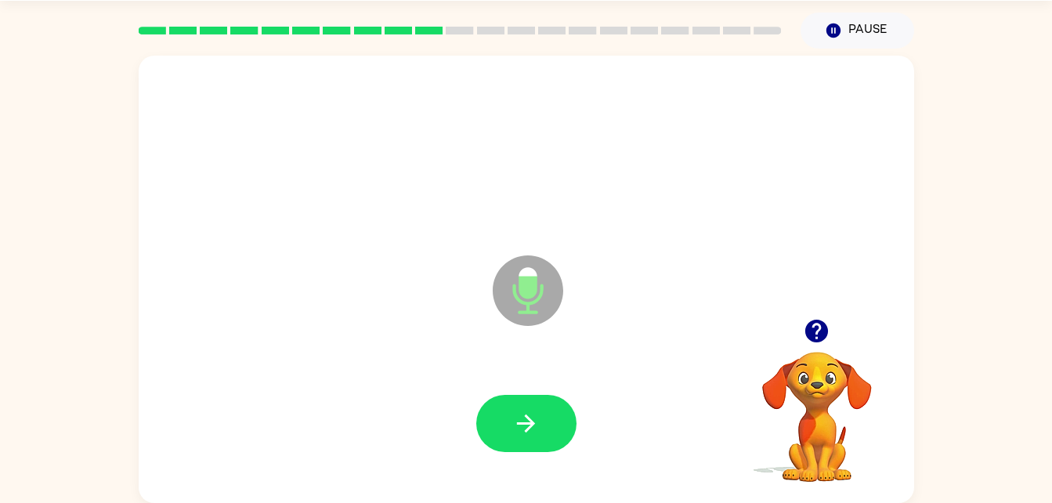
click at [533, 388] on div at bounding box center [526, 424] width 744 height 128
drag, startPoint x: 510, startPoint y: 430, endPoint x: 520, endPoint y: 439, distance: 13.9
click at [520, 439] on button "button" at bounding box center [526, 423] width 100 height 57
click at [819, 347] on button "button" at bounding box center [817, 331] width 40 height 40
click at [540, 405] on button "button" at bounding box center [526, 423] width 100 height 57
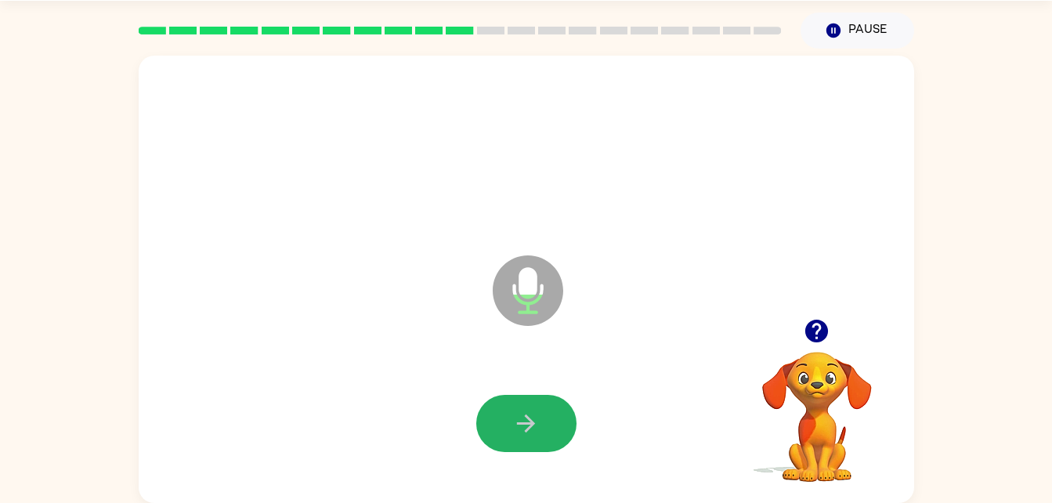
click at [540, 405] on button "button" at bounding box center [526, 423] width 100 height 57
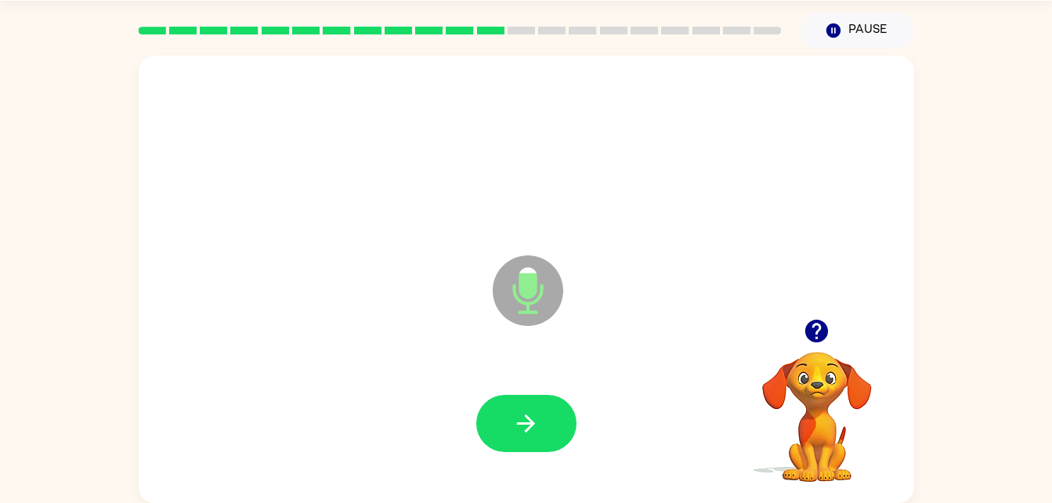
click at [540, 405] on button "button" at bounding box center [526, 423] width 100 height 57
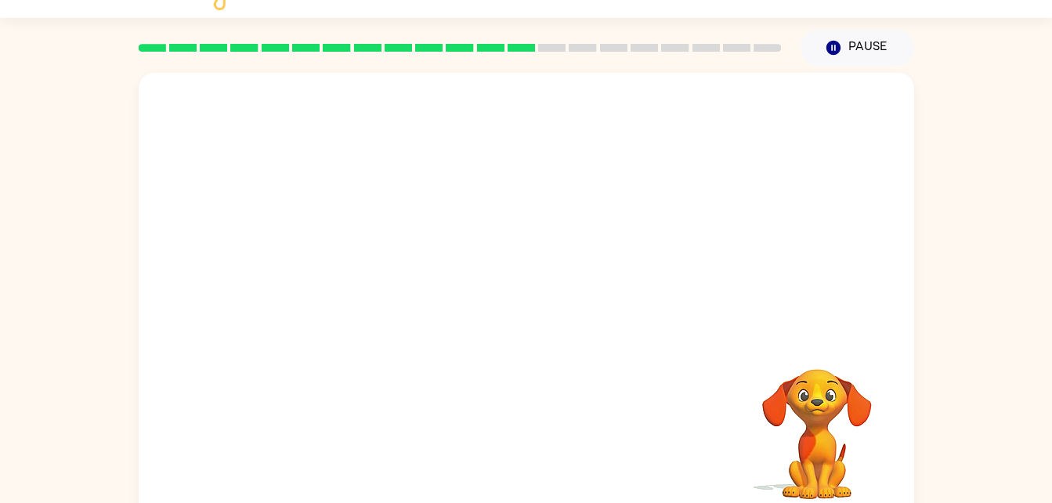
scroll to position [27, 0]
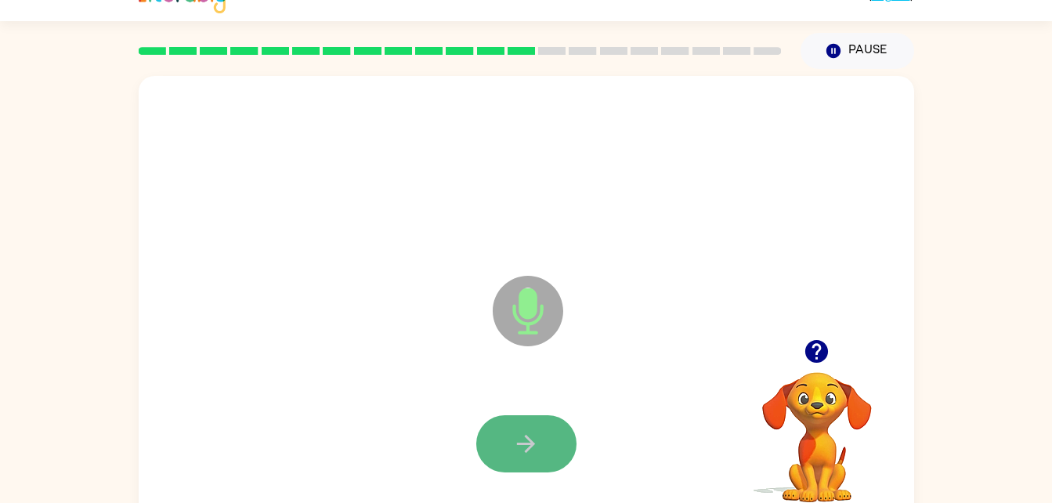
click at [505, 444] on button "button" at bounding box center [526, 443] width 100 height 57
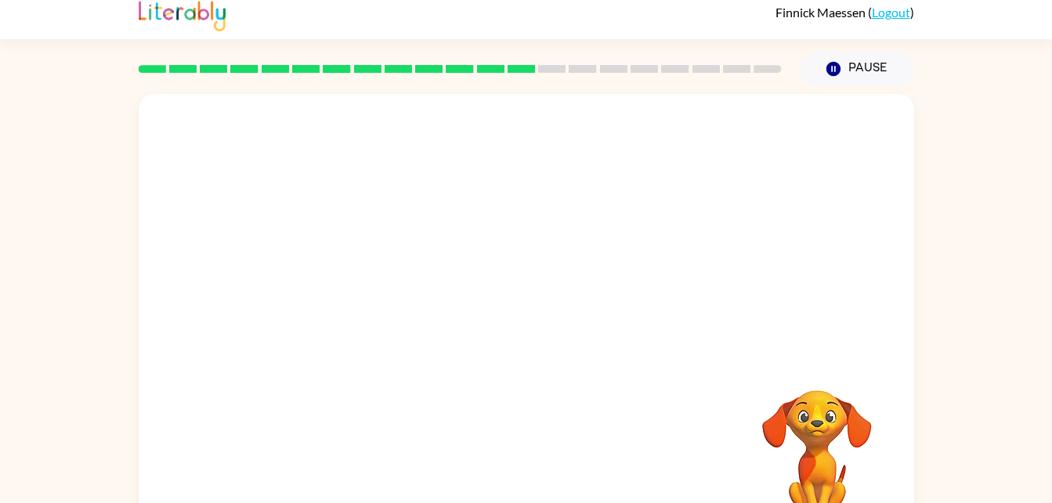
scroll to position [0, 0]
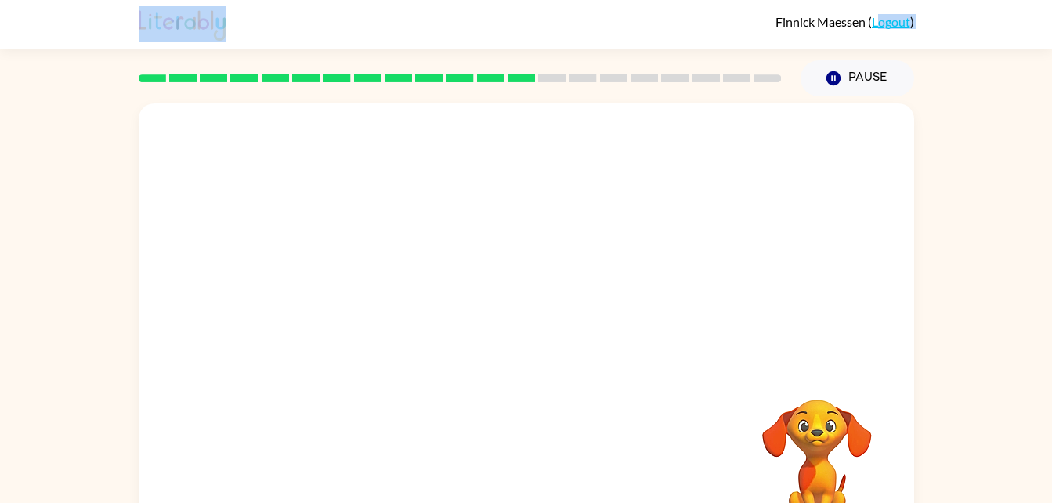
drag, startPoint x: 671, startPoint y: 387, endPoint x: 878, endPoint y: -58, distance: 491.0
click at [878, 0] on html "Finnick Maessen ( Logout ) Pause Pause Your browser must support playing .mp4 f…" at bounding box center [526, 275] width 1052 height 551
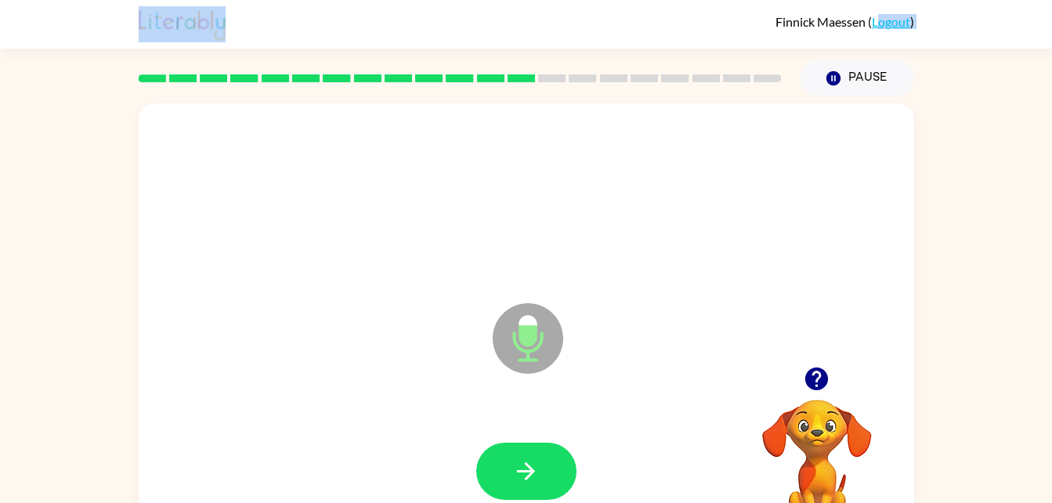
scroll to position [48, 0]
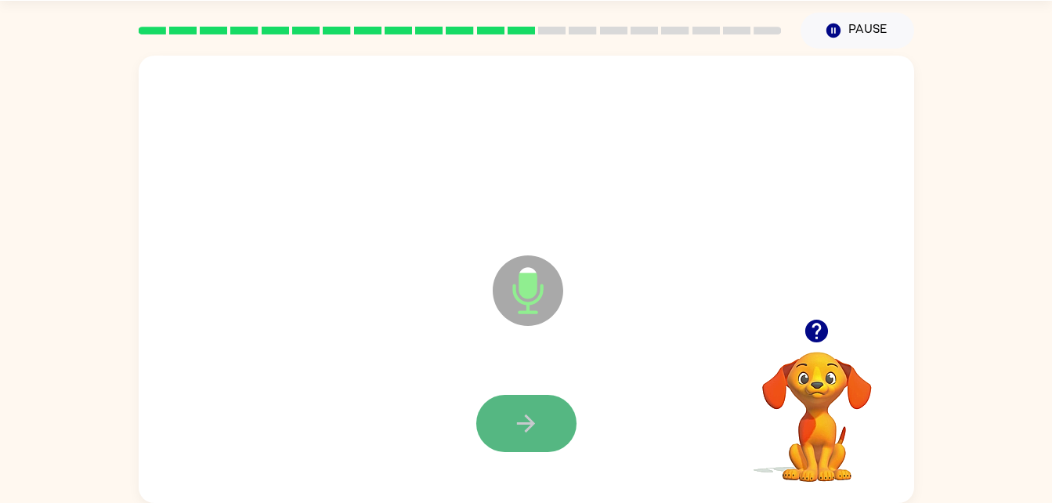
click at [521, 419] on icon "button" at bounding box center [525, 423] width 27 height 27
drag, startPoint x: 521, startPoint y: 419, endPoint x: 508, endPoint y: 418, distance: 12.6
click at [508, 418] on button "button" at bounding box center [526, 423] width 100 height 57
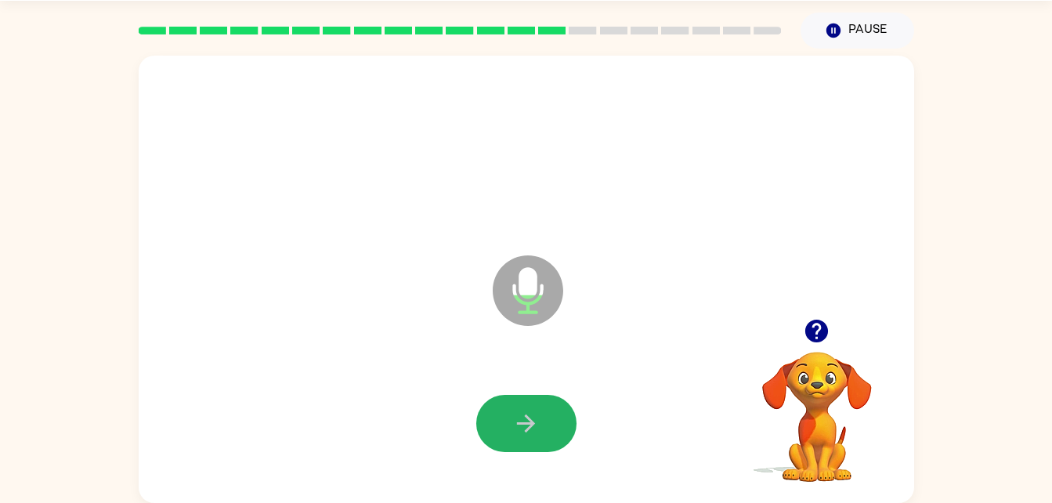
click at [508, 418] on button "button" at bounding box center [526, 423] width 100 height 57
click at [793, 377] on video "Your browser must support playing .mp4 files to use Literably. Please try using…" at bounding box center [817, 405] width 157 height 157
click at [826, 326] on icon "button" at bounding box center [816, 331] width 23 height 23
click at [544, 430] on button "button" at bounding box center [526, 423] width 100 height 57
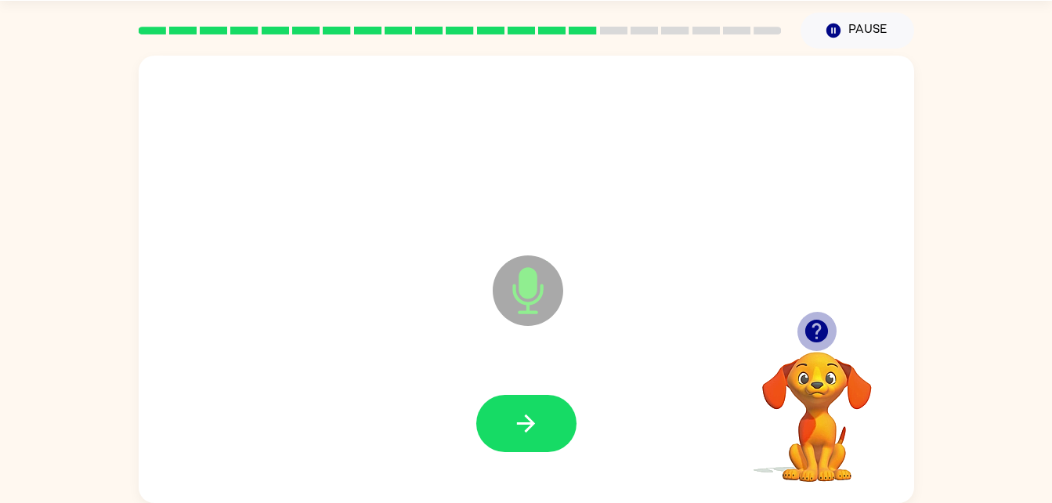
click at [815, 328] on icon "button" at bounding box center [816, 331] width 23 height 23
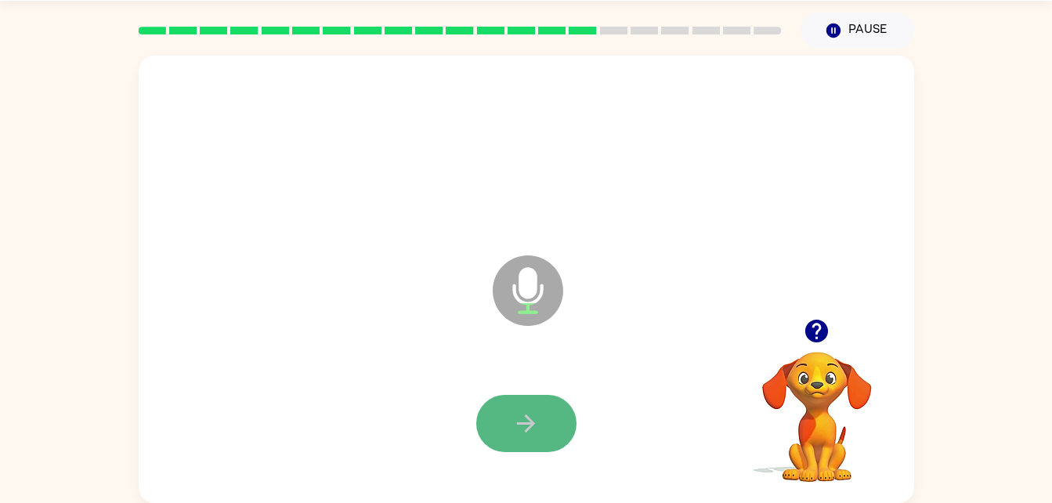
click at [519, 419] on icon "button" at bounding box center [525, 423] width 27 height 27
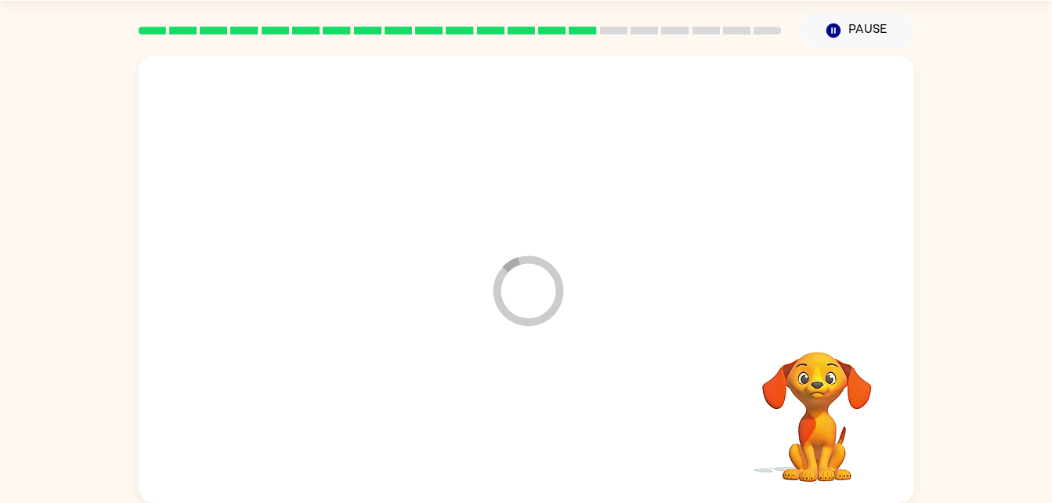
click at [519, 419] on div at bounding box center [526, 424] width 744 height 128
click at [295, 291] on div at bounding box center [527, 279] width 776 height 447
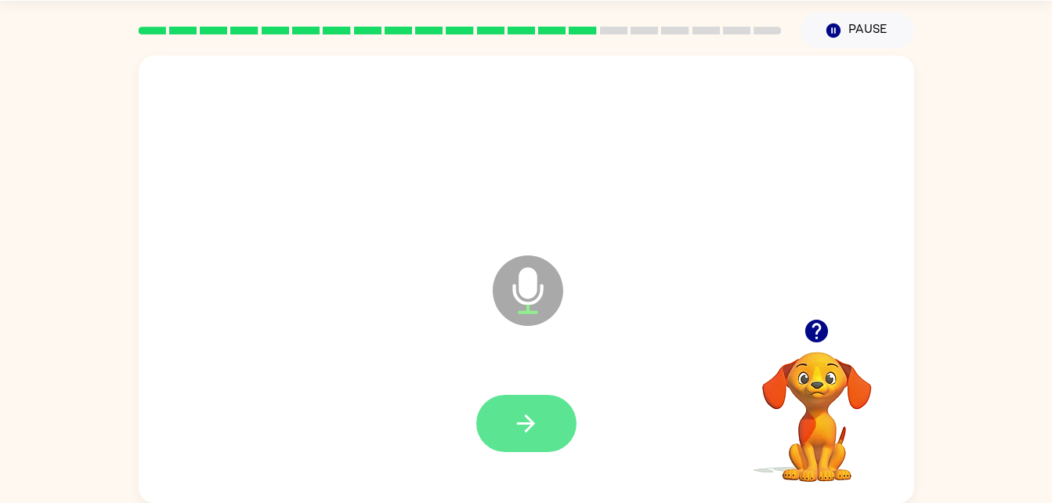
click at [497, 406] on button "button" at bounding box center [526, 423] width 100 height 57
click at [814, 334] on icon "button" at bounding box center [816, 331] width 23 height 23
drag, startPoint x: 525, startPoint y: 414, endPoint x: 519, endPoint y: 408, distance: 8.3
click at [519, 408] on button "button" at bounding box center [526, 423] width 100 height 57
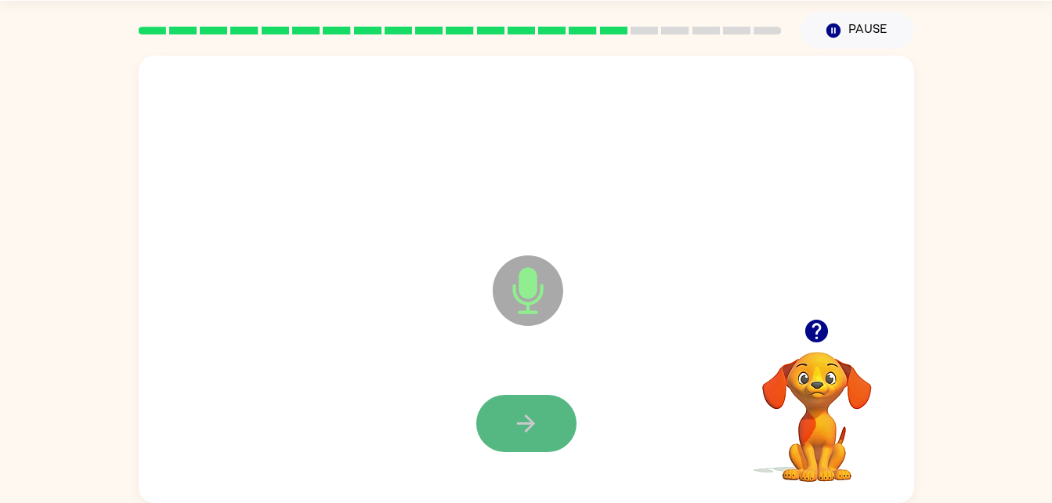
click at [519, 413] on icon "button" at bounding box center [525, 423] width 27 height 27
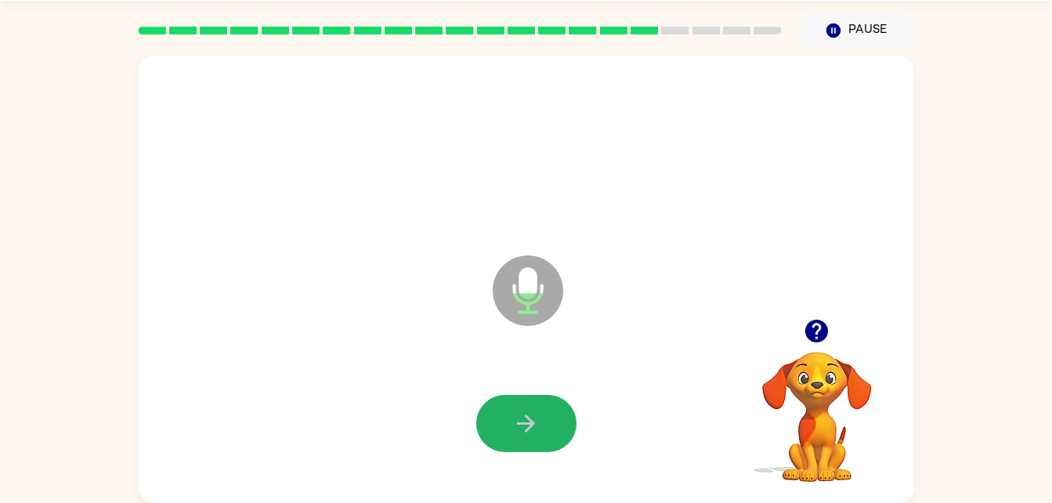
click at [519, 413] on icon "button" at bounding box center [525, 423] width 27 height 27
click at [725, 356] on div "Microphone The Microphone is here when it is your turn to talk" at bounding box center [527, 279] width 776 height 447
click at [530, 425] on icon "button" at bounding box center [525, 423] width 27 height 27
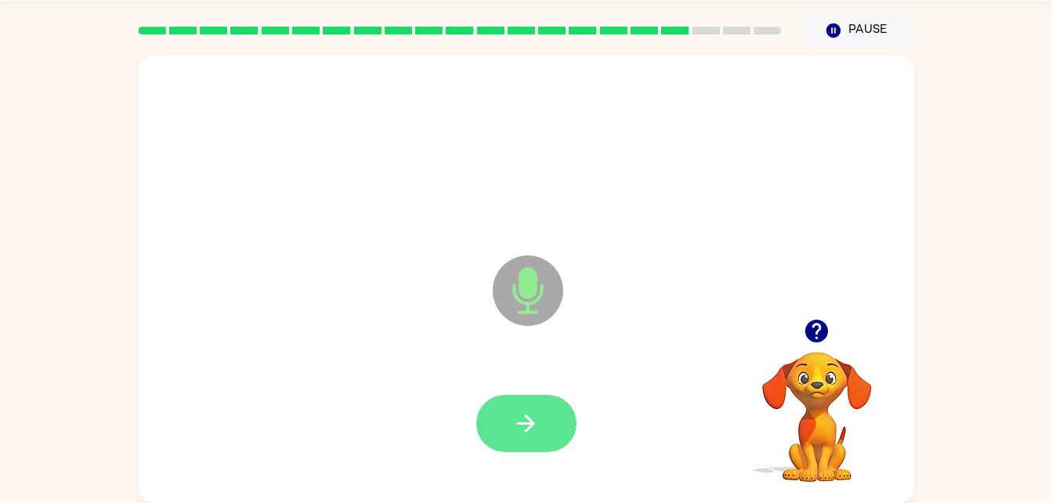
click at [529, 426] on icon "button" at bounding box center [525, 423] width 27 height 27
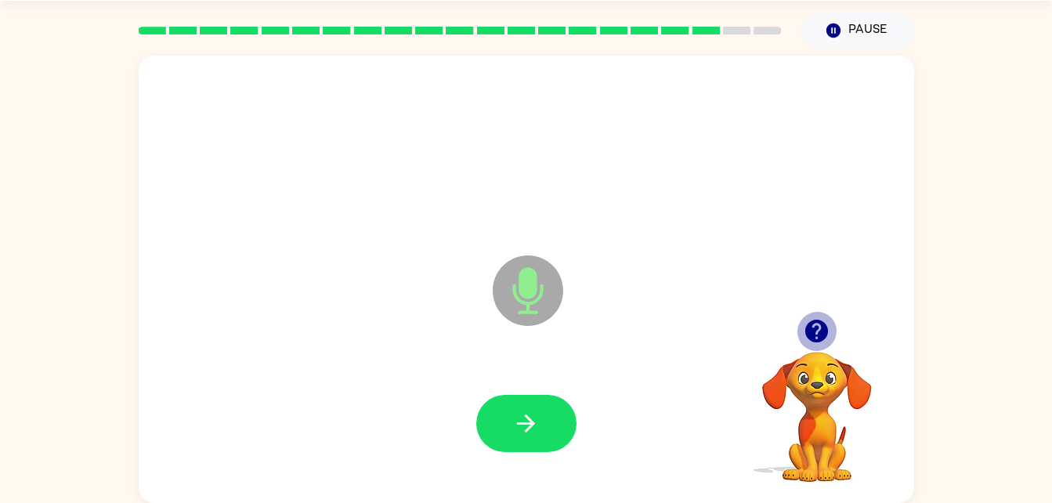
click at [808, 335] on icon "button" at bounding box center [816, 331] width 23 height 23
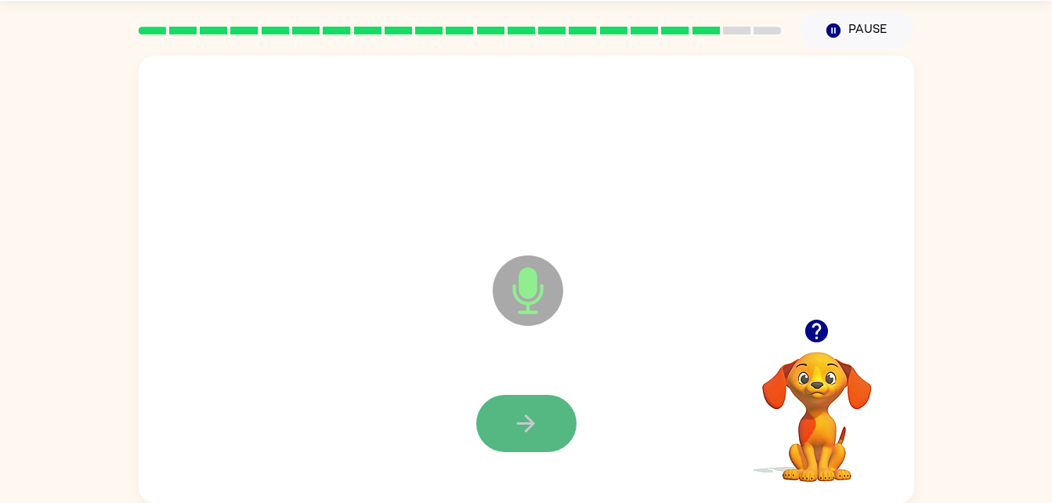
click at [536, 420] on icon "button" at bounding box center [525, 423] width 27 height 27
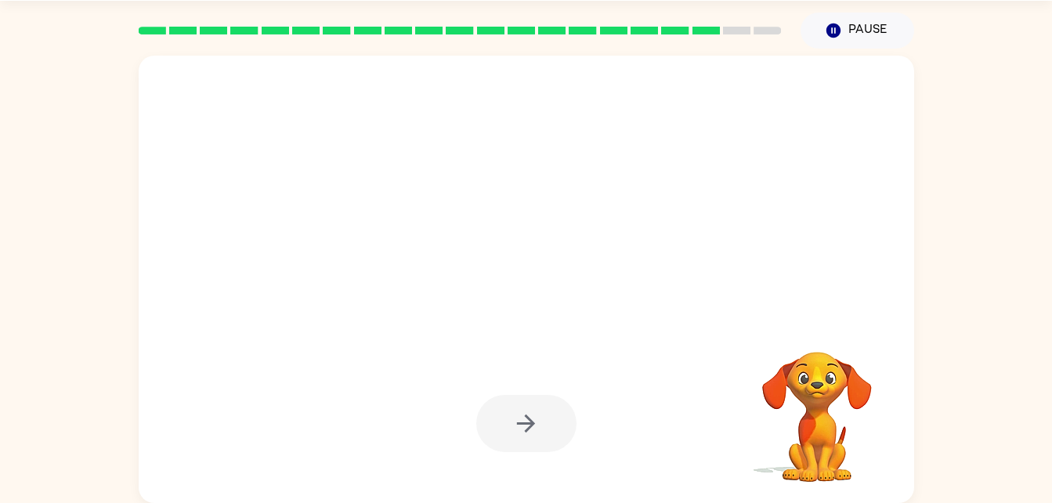
click at [1011, 175] on div "Your browser must support playing .mp4 files to use Literably. Please try using…" at bounding box center [526, 276] width 1052 height 454
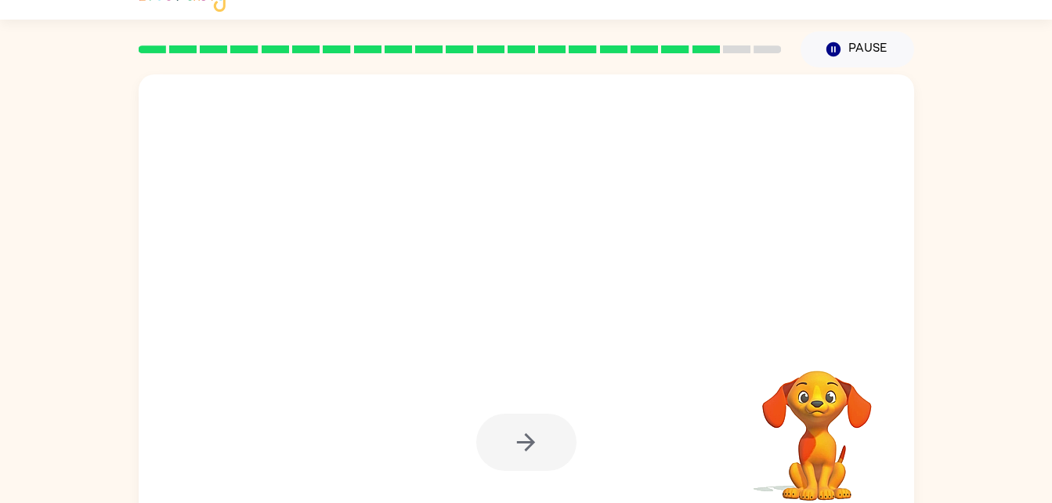
scroll to position [19, 0]
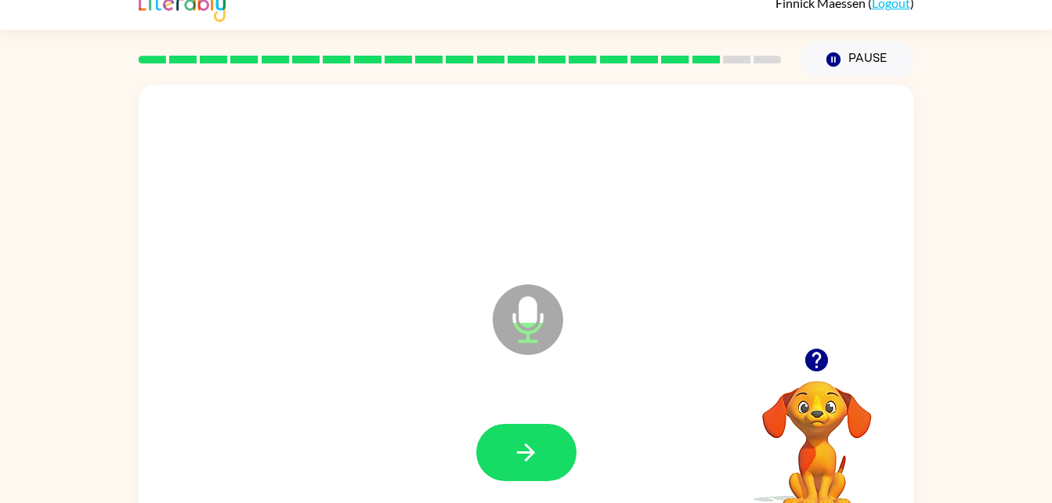
click at [536, 420] on div at bounding box center [526, 453] width 744 height 128
click at [474, 435] on div at bounding box center [526, 453] width 744 height 128
click at [497, 440] on button "button" at bounding box center [526, 452] width 100 height 57
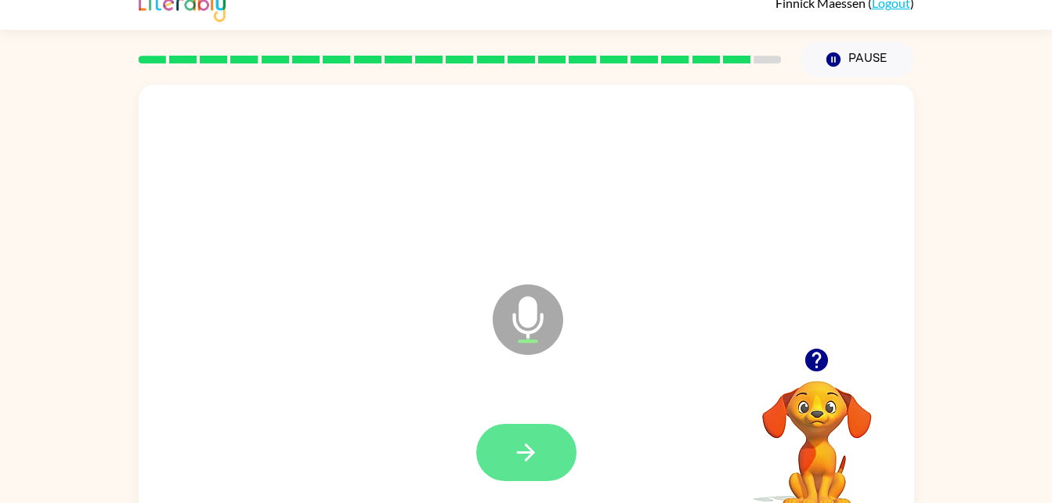
click at [544, 471] on button "button" at bounding box center [526, 452] width 100 height 57
click at [505, 446] on button "button" at bounding box center [526, 452] width 100 height 57
